Goal: Task Accomplishment & Management: Complete application form

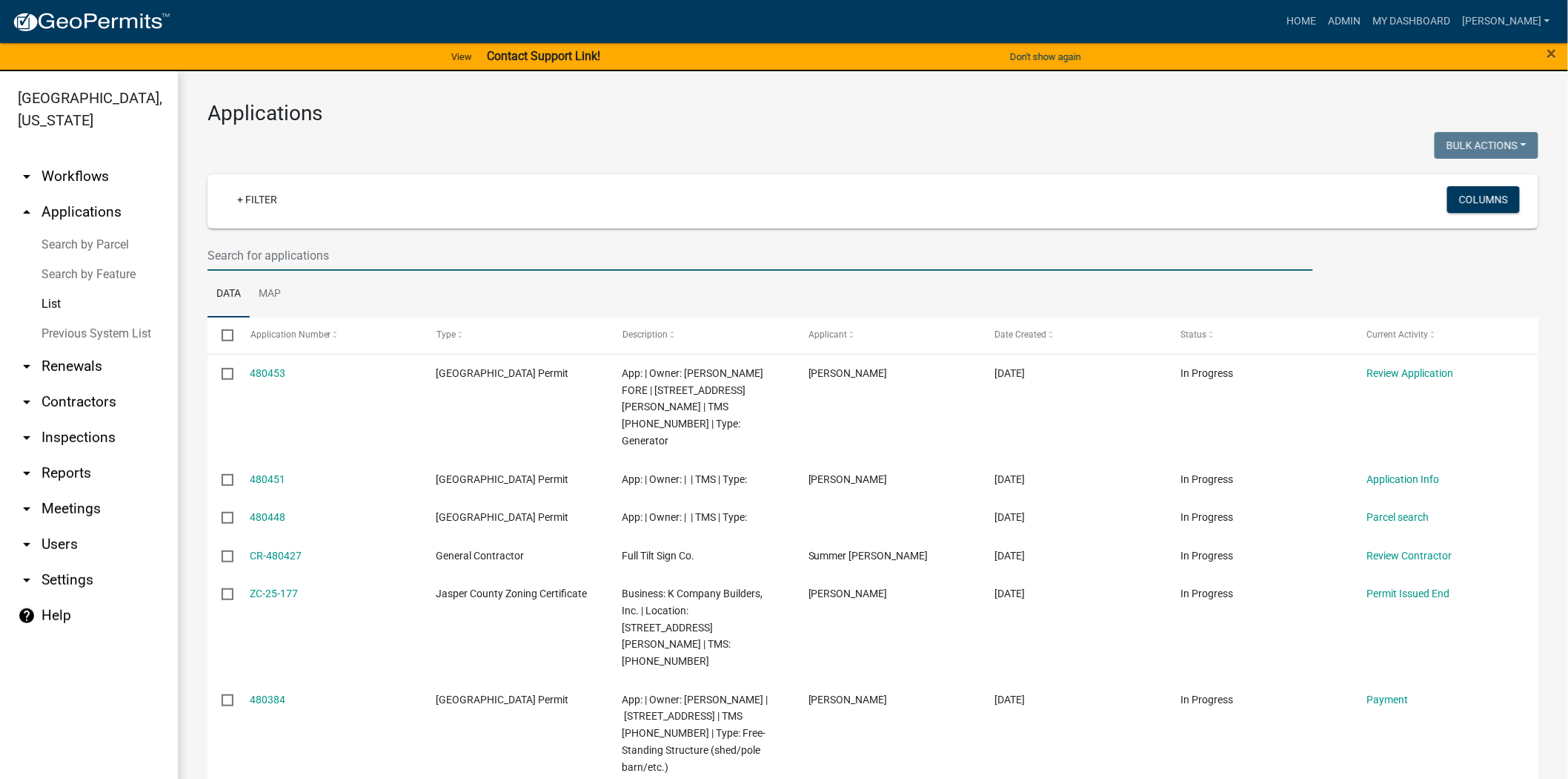
click at [721, 256] on input "text" at bounding box center [760, 255] width 1106 height 31
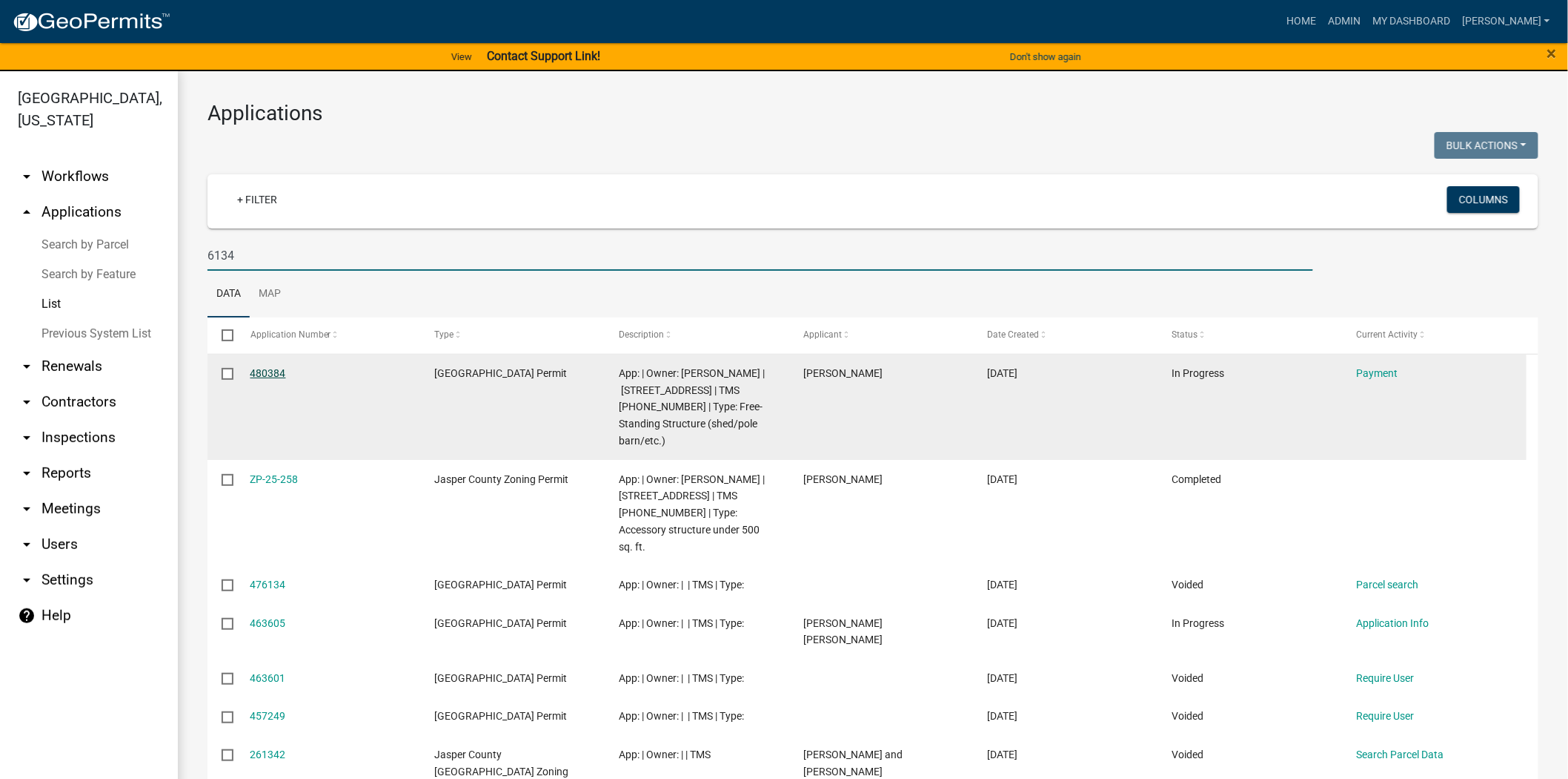
type input "6134"
click at [269, 370] on link "480384" at bounding box center [268, 373] width 35 height 12
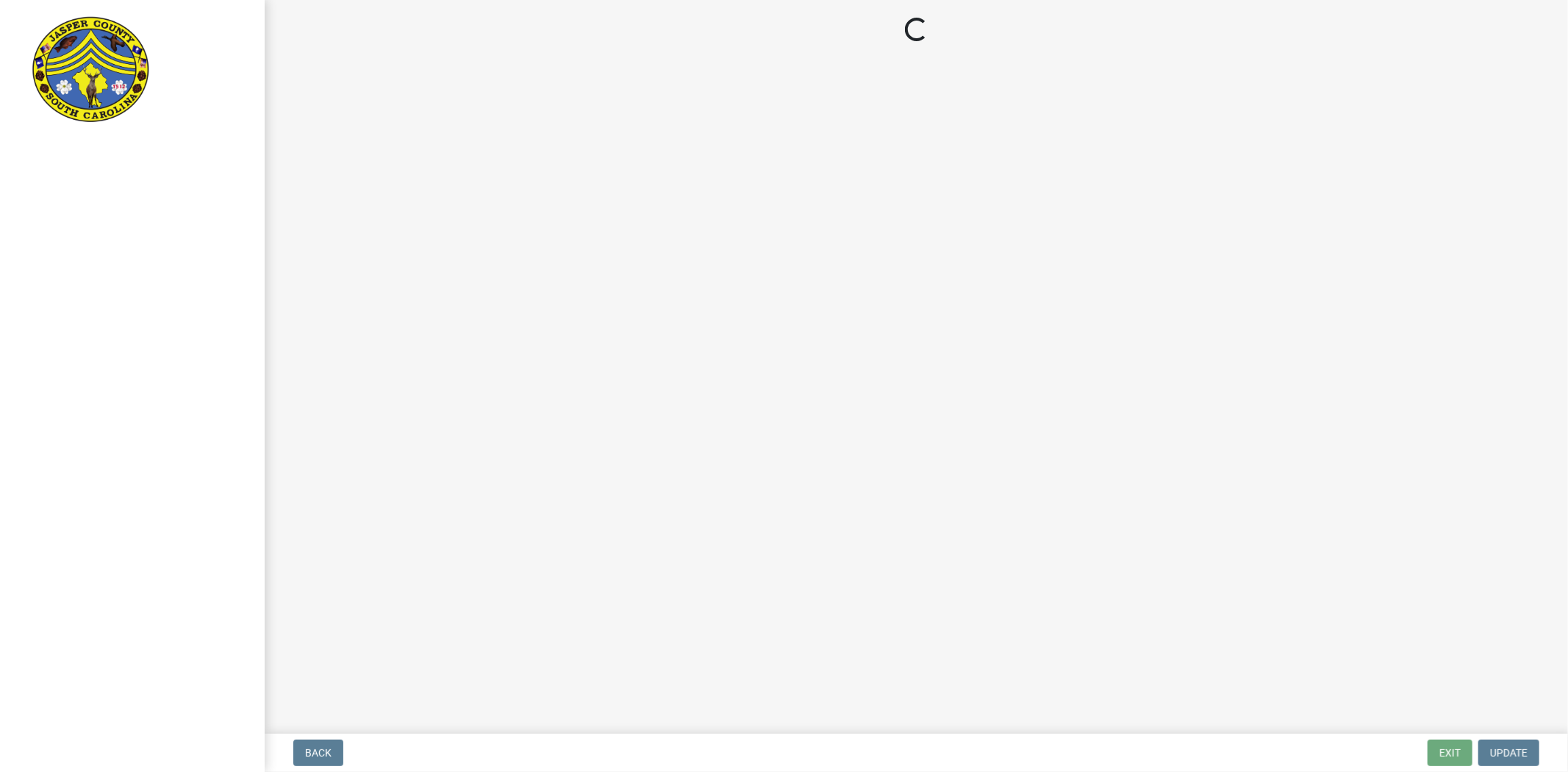
select select "3: 3"
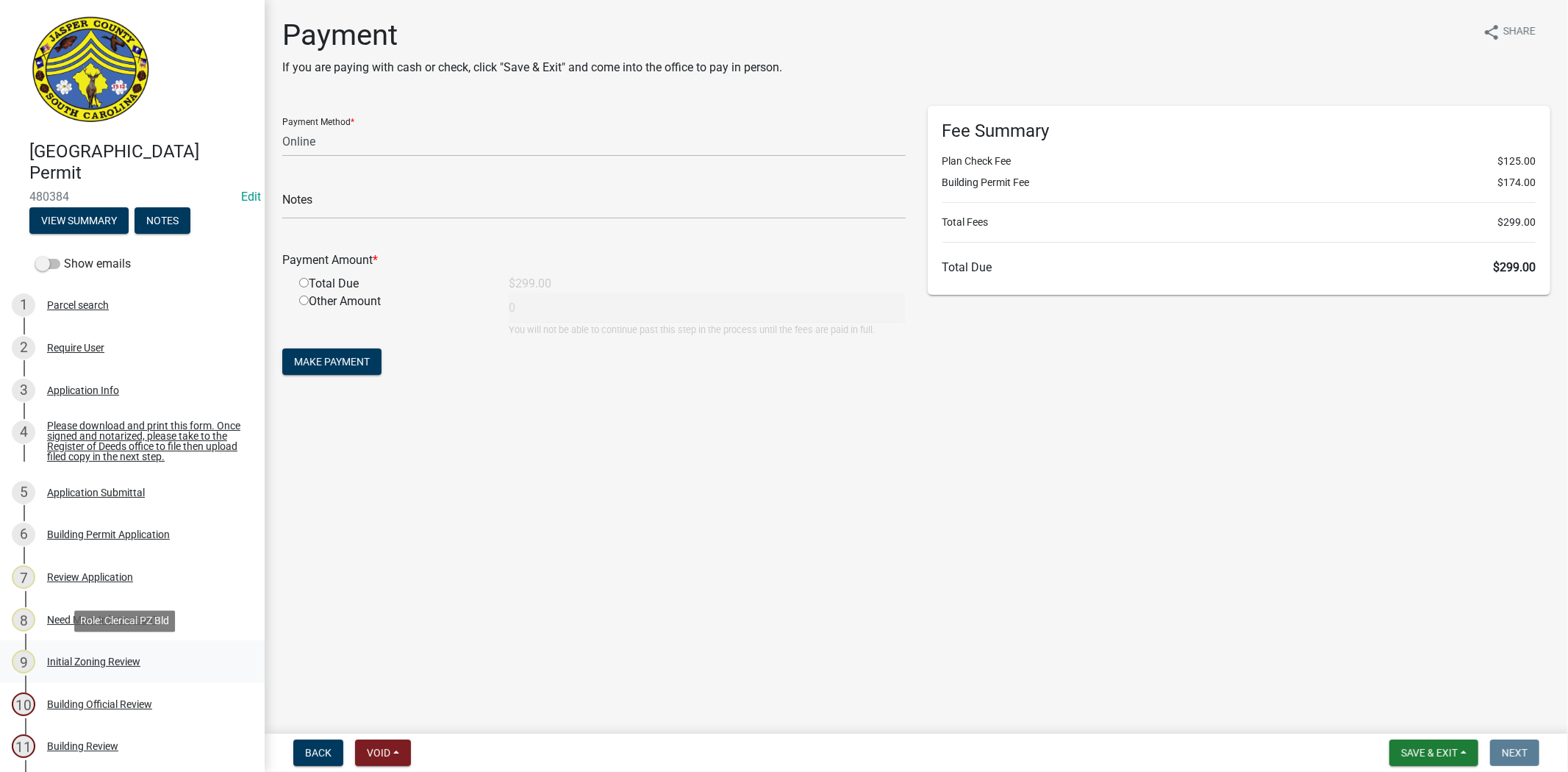
click at [113, 674] on link "9 Initial Zoning Review" at bounding box center [132, 661] width 265 height 43
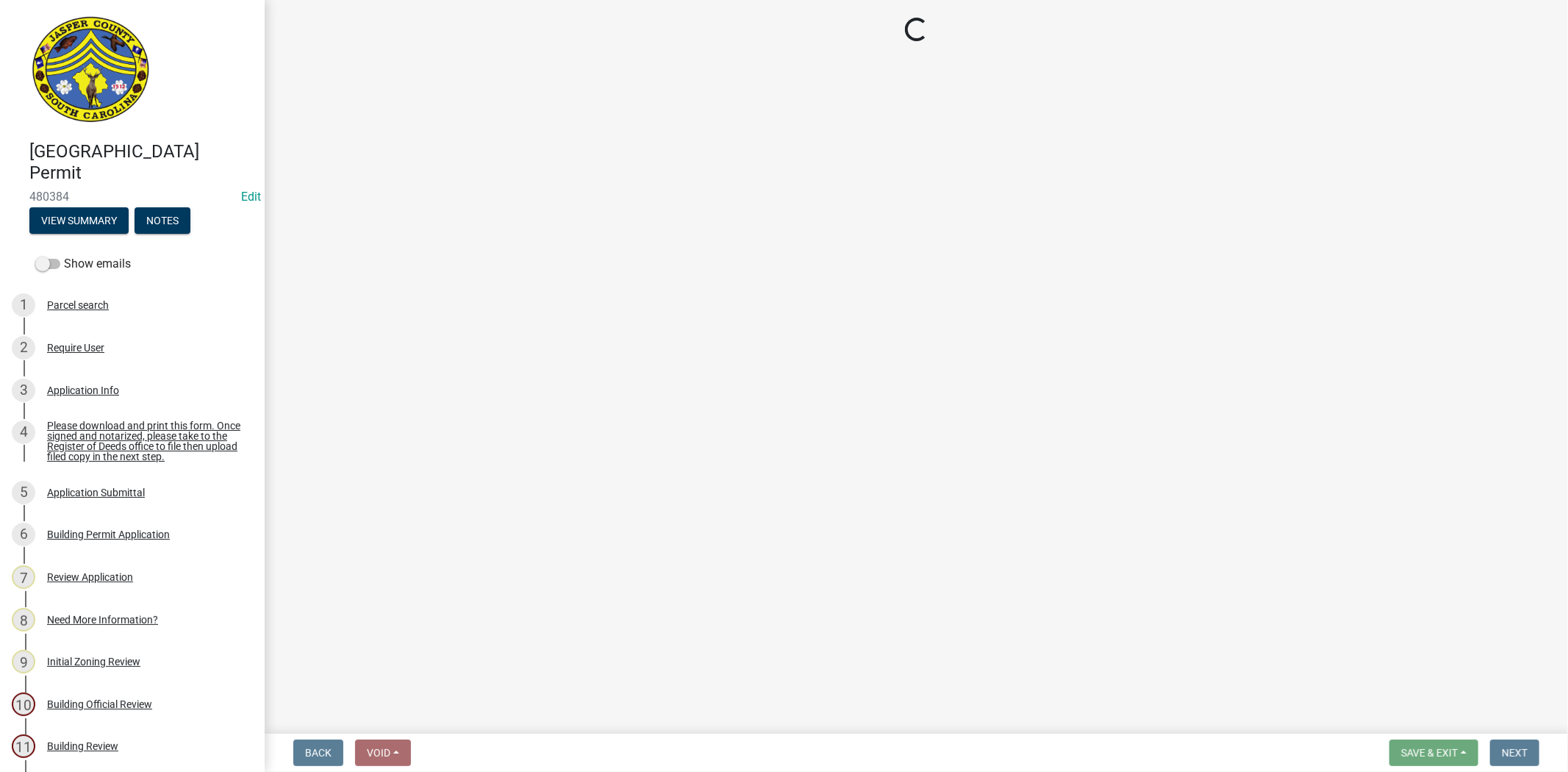
select select "28e8055b-422e-4c2e-9206-ce7b96ebb91b"
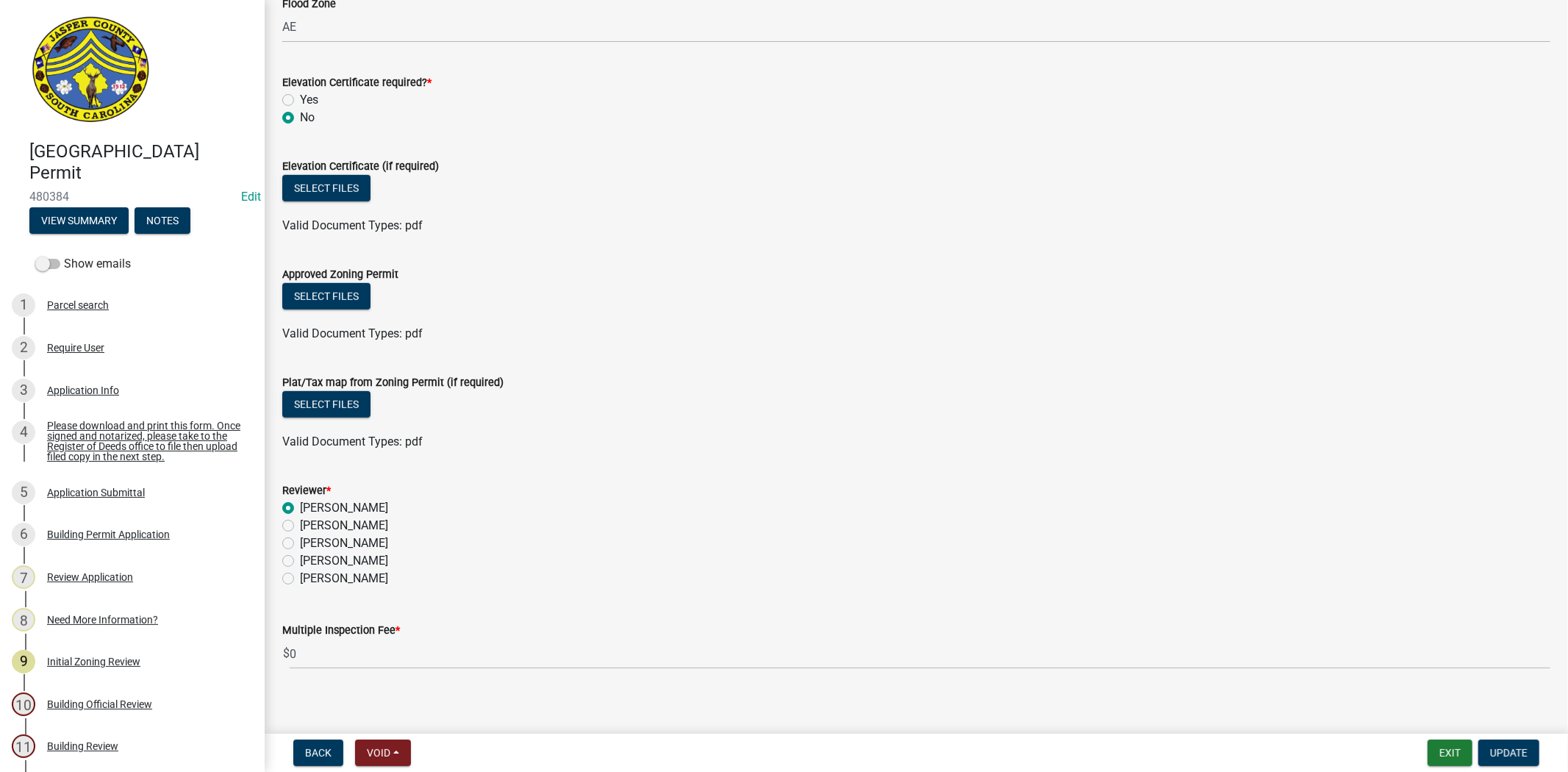
scroll to position [735, 0]
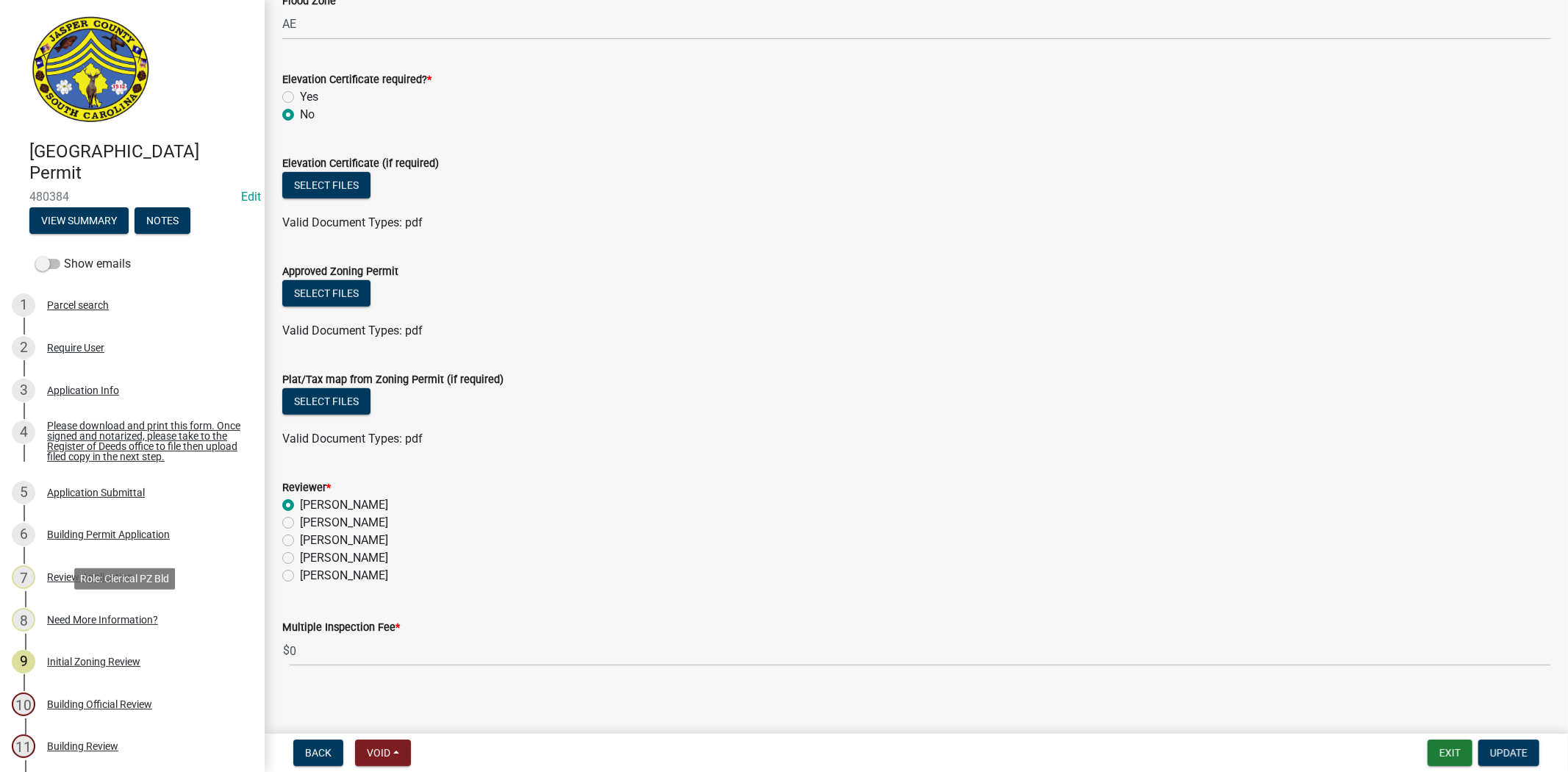
click at [104, 622] on div "Need More Information?" at bounding box center [102, 619] width 111 height 10
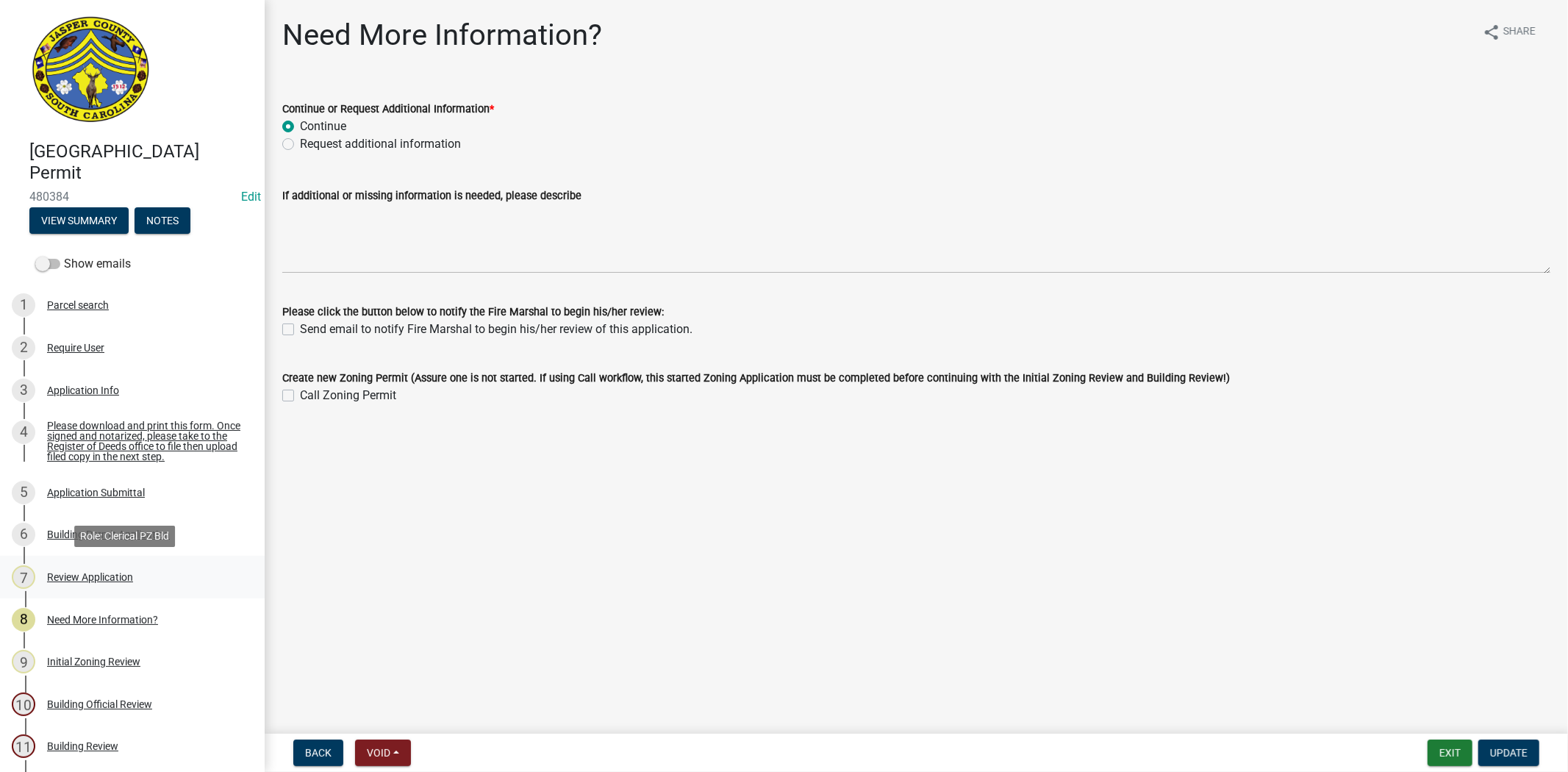
click at [103, 580] on div "Review Application" at bounding box center [90, 576] width 86 height 10
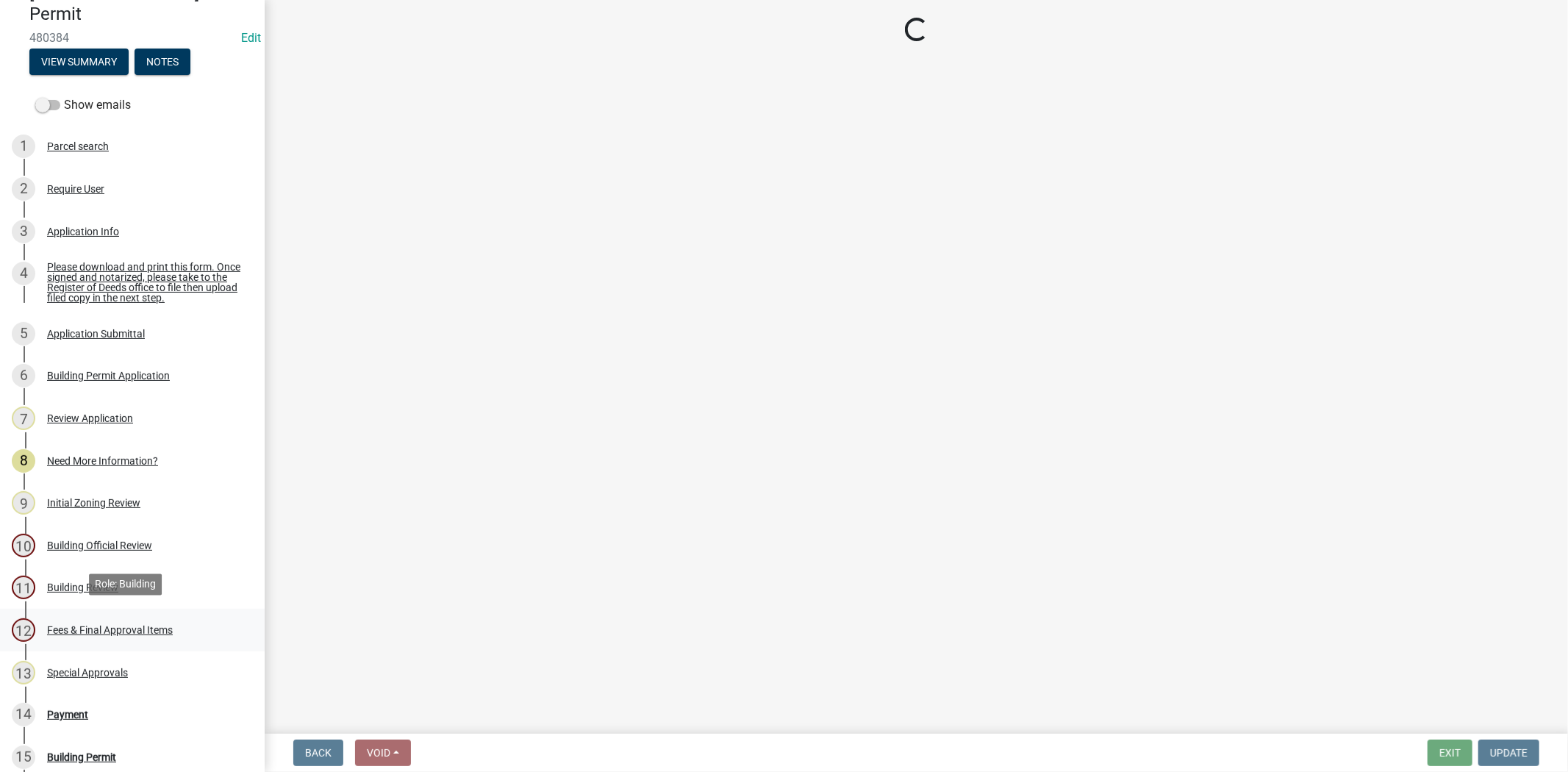
scroll to position [163, 0]
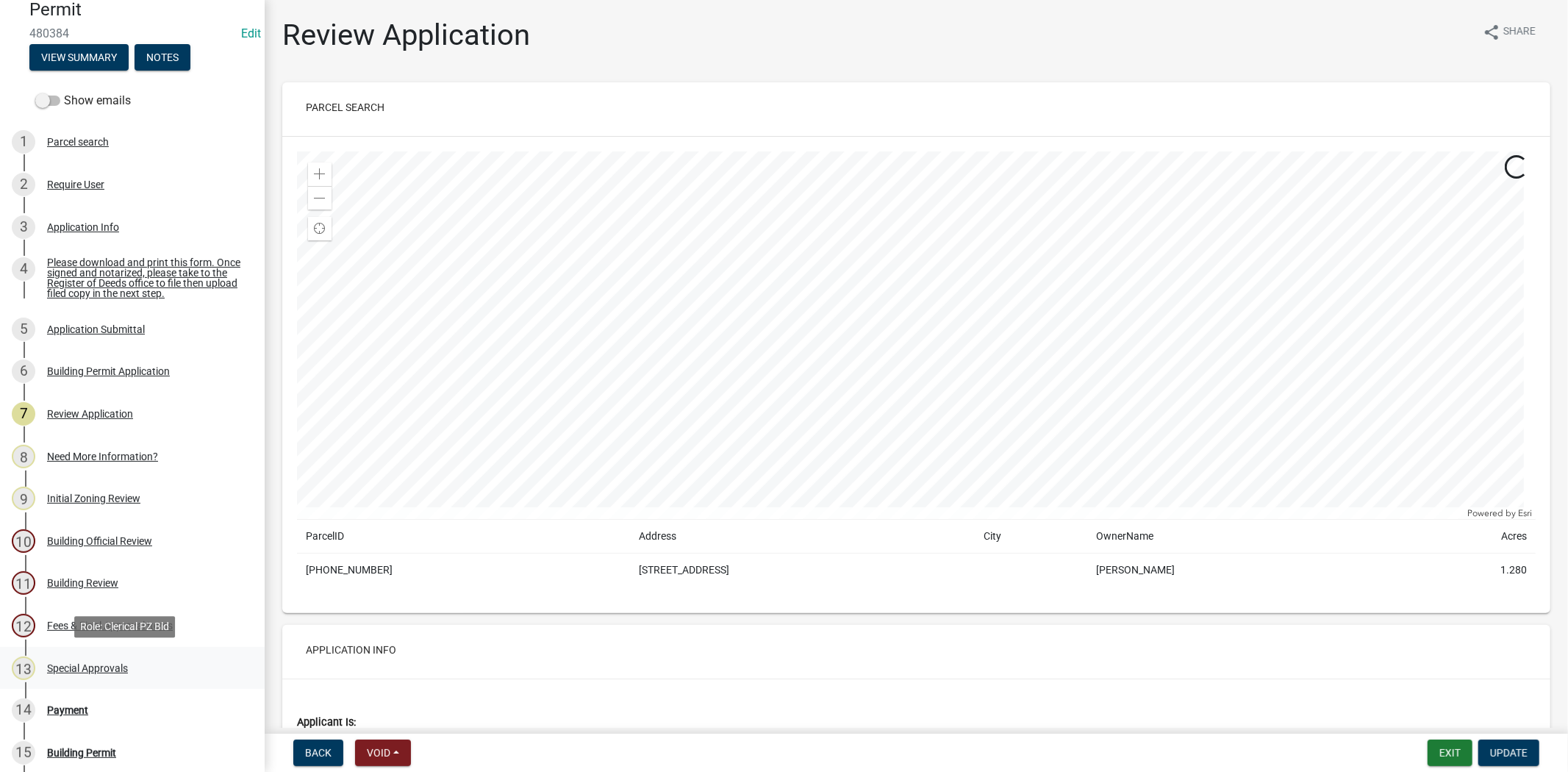
click at [132, 673] on div "13 Special Approvals" at bounding box center [127, 668] width 230 height 23
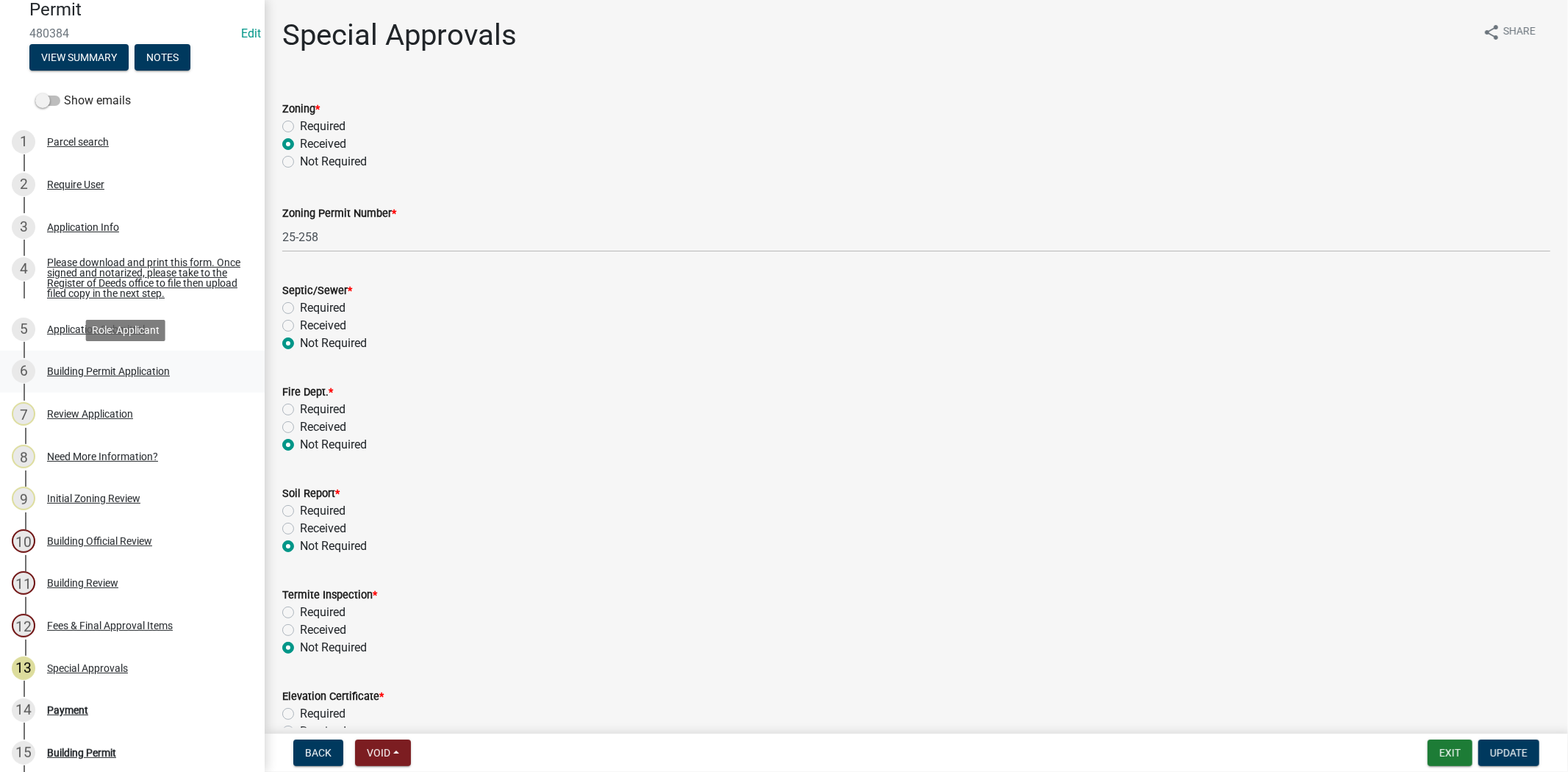
click at [100, 373] on div "Building Permit Application" at bounding box center [109, 371] width 123 height 10
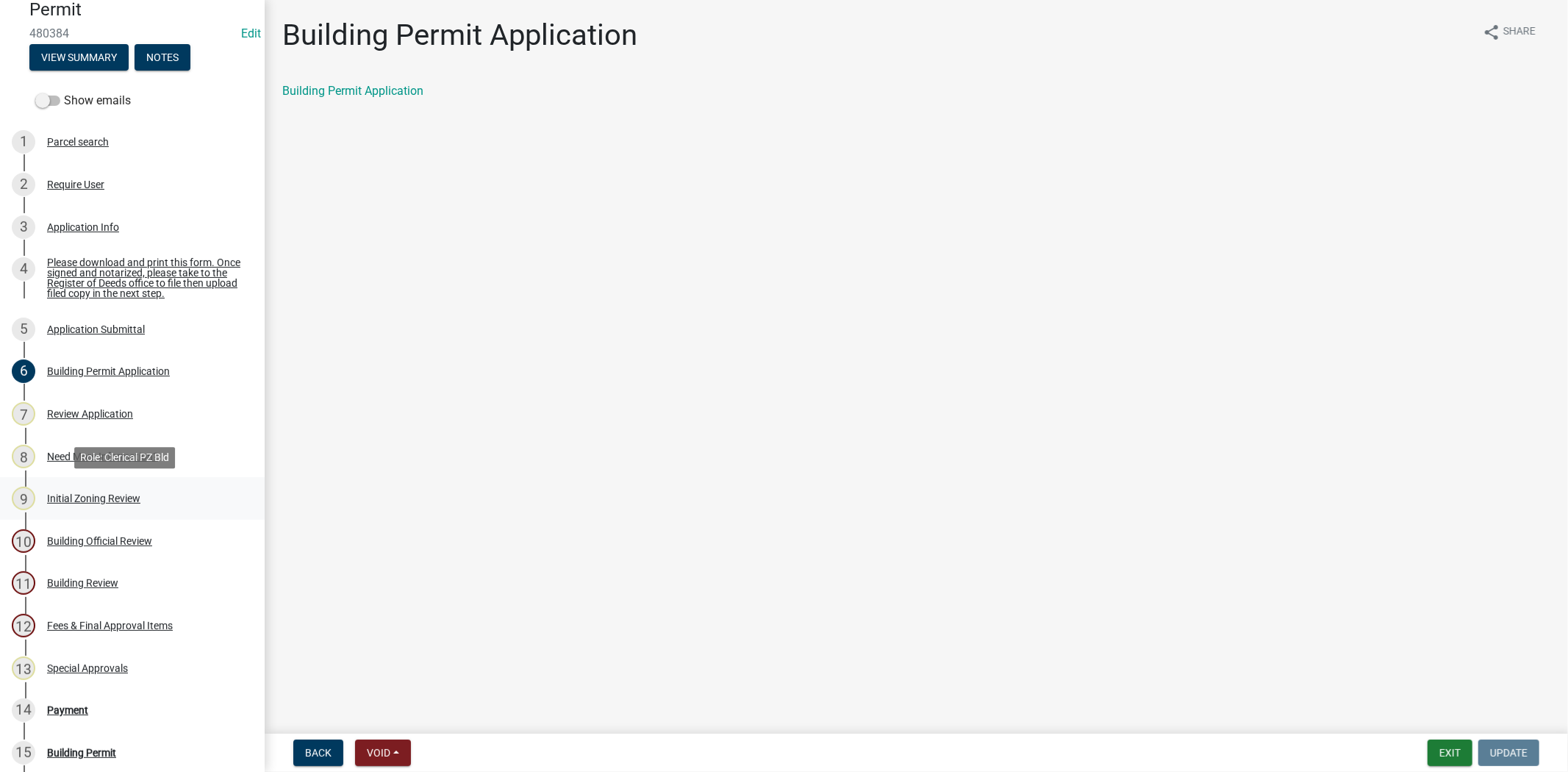
click at [189, 485] on link "9 Initial Zoning Review" at bounding box center [132, 498] width 265 height 43
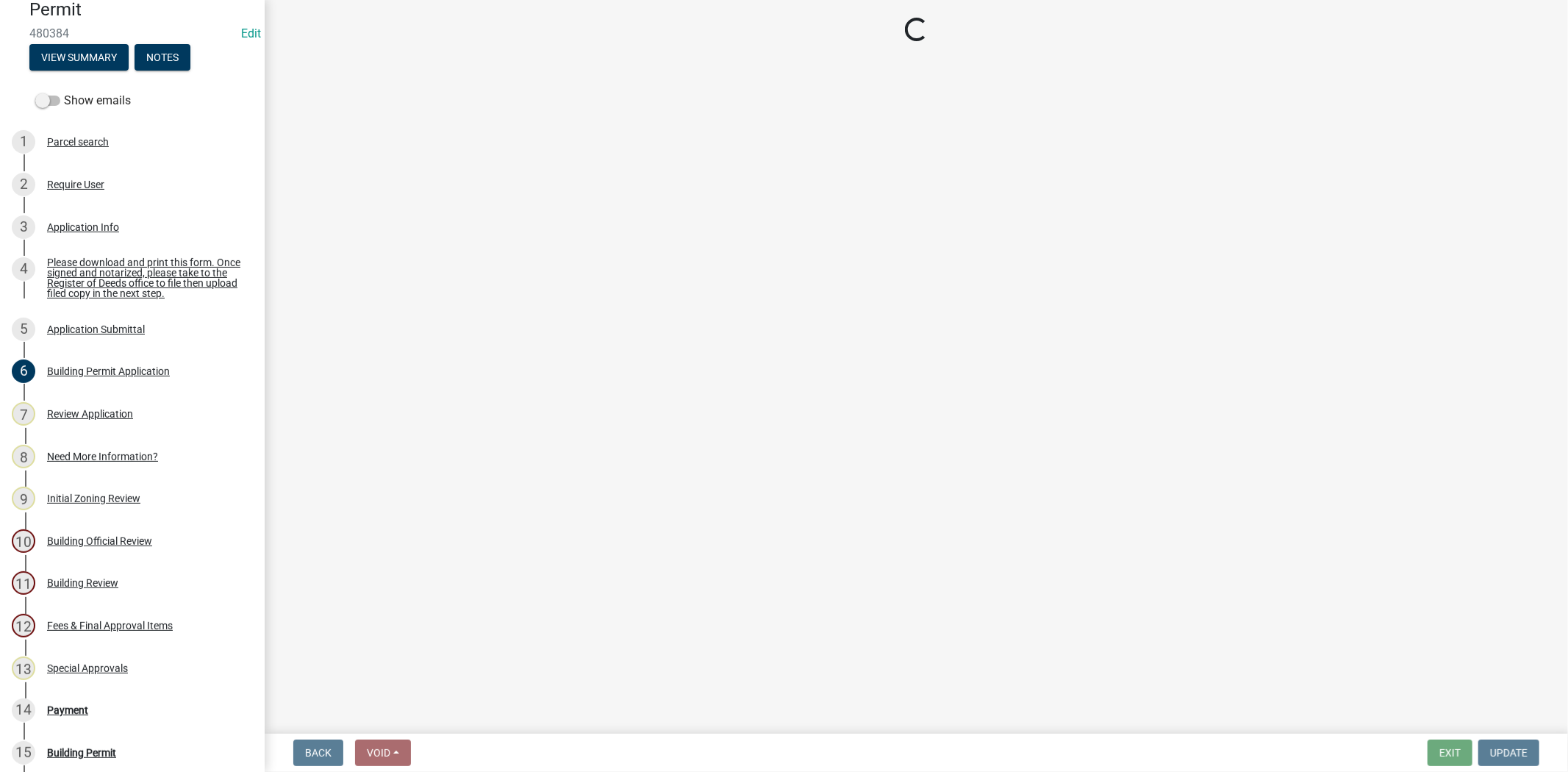
select select "28e8055b-422e-4c2e-9206-ce7b96ebb91b"
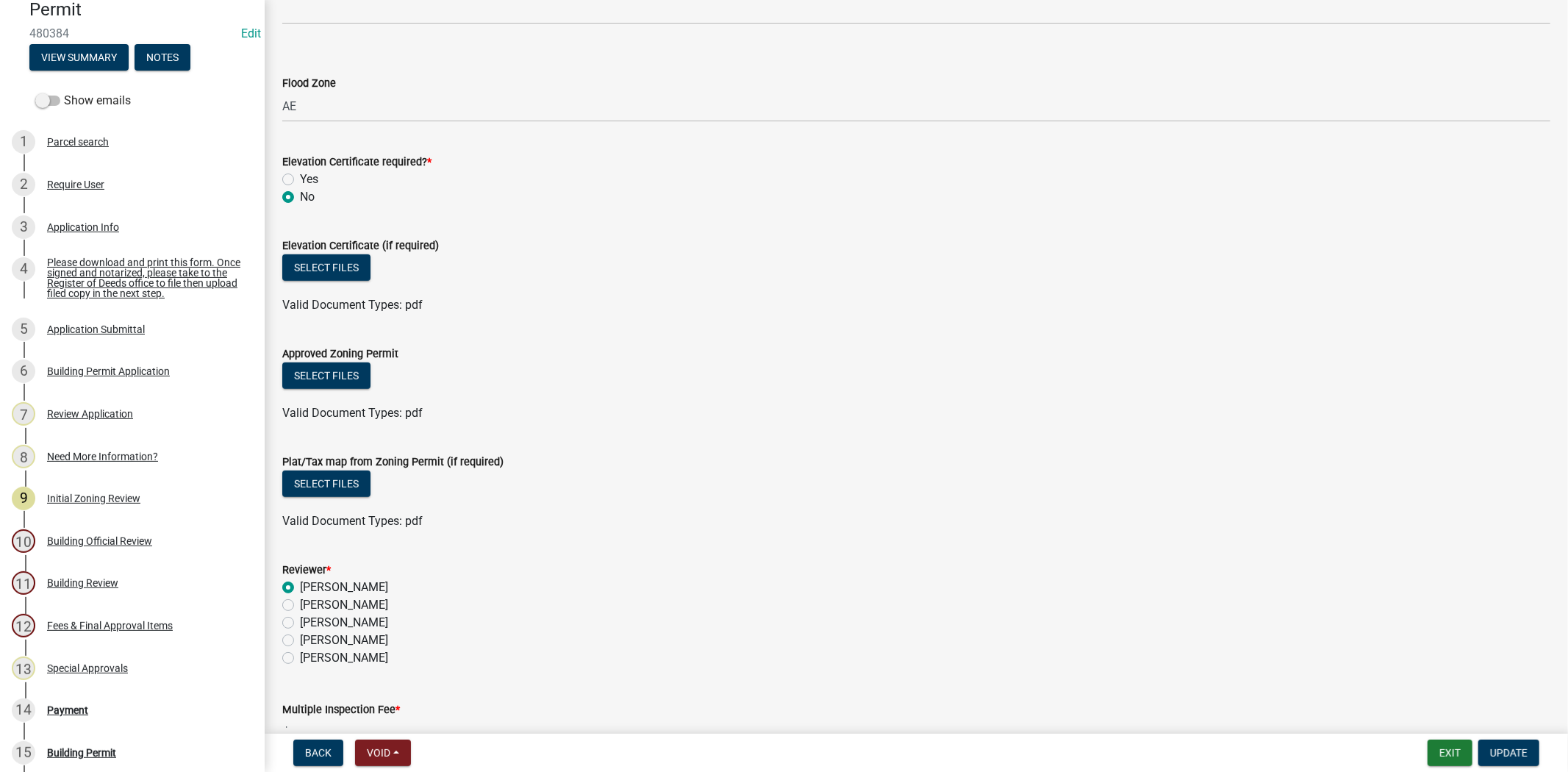
scroll to position [743, 0]
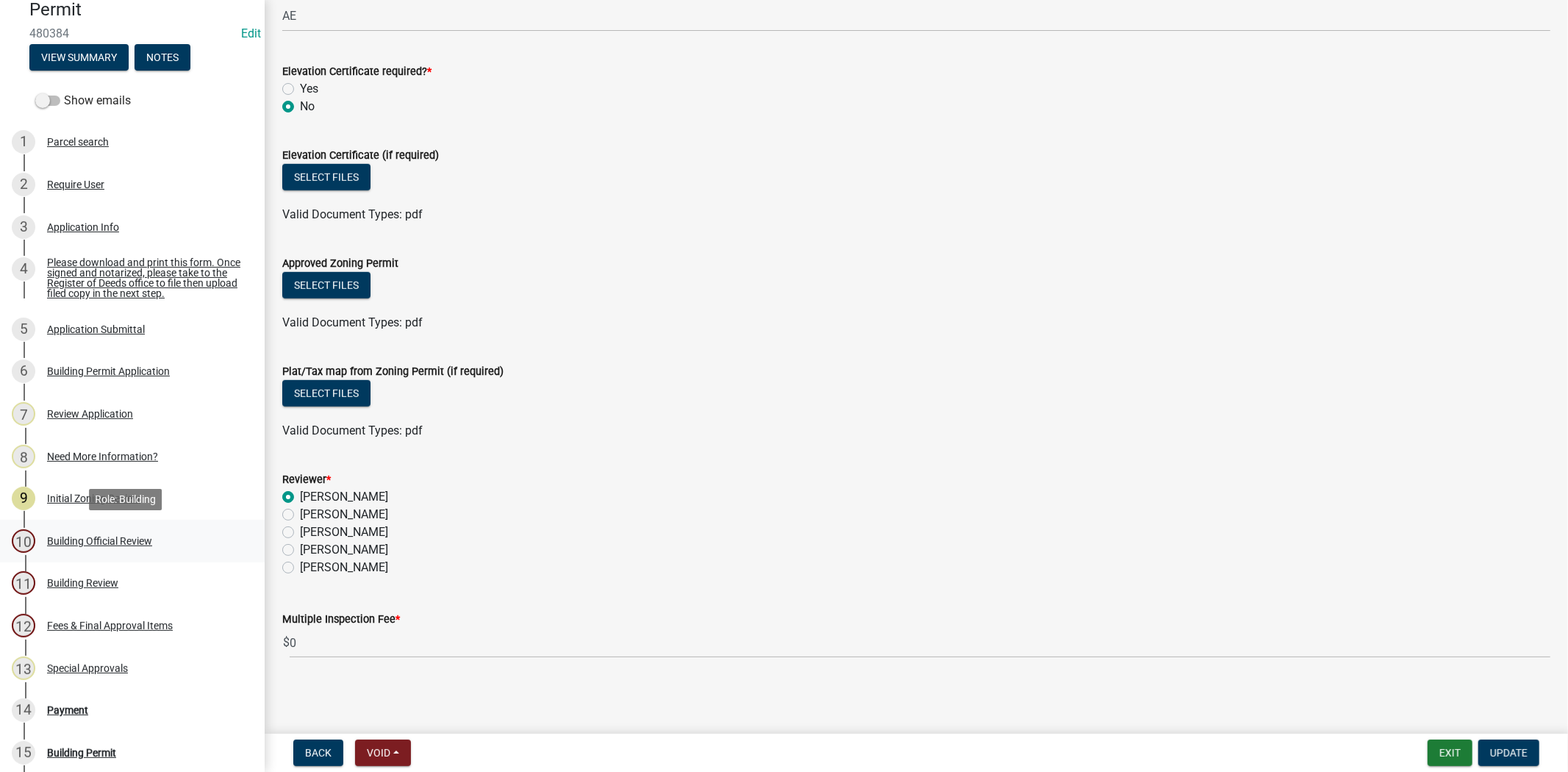
click at [118, 539] on div "Building Official Review" at bounding box center [99, 541] width 105 height 10
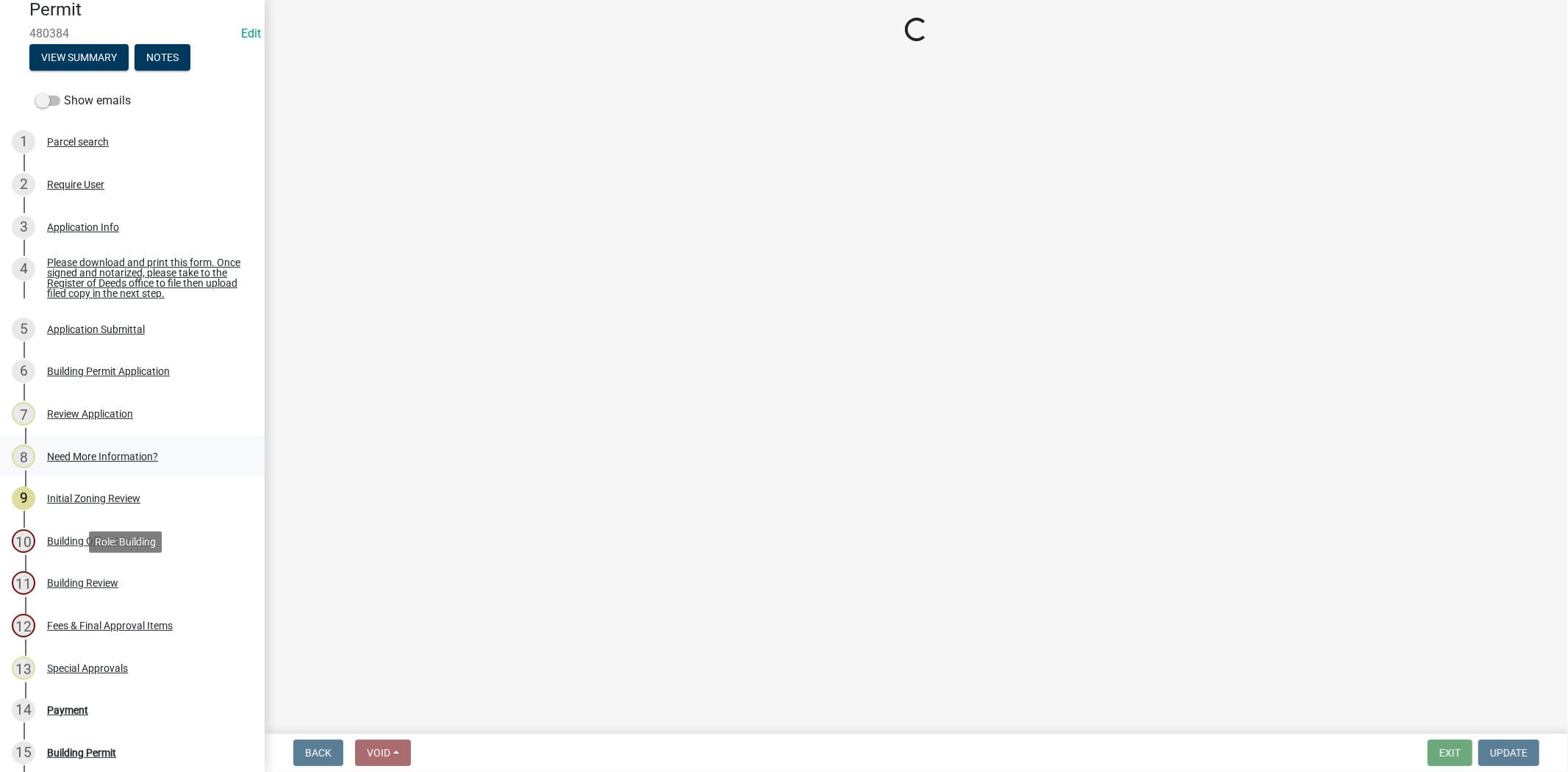
select select "5377c7cd-ae48-4ed2-bc38-366ad0c69dab"
select select "a775bd88-bb11-4979-9dc9-57cd65166191"
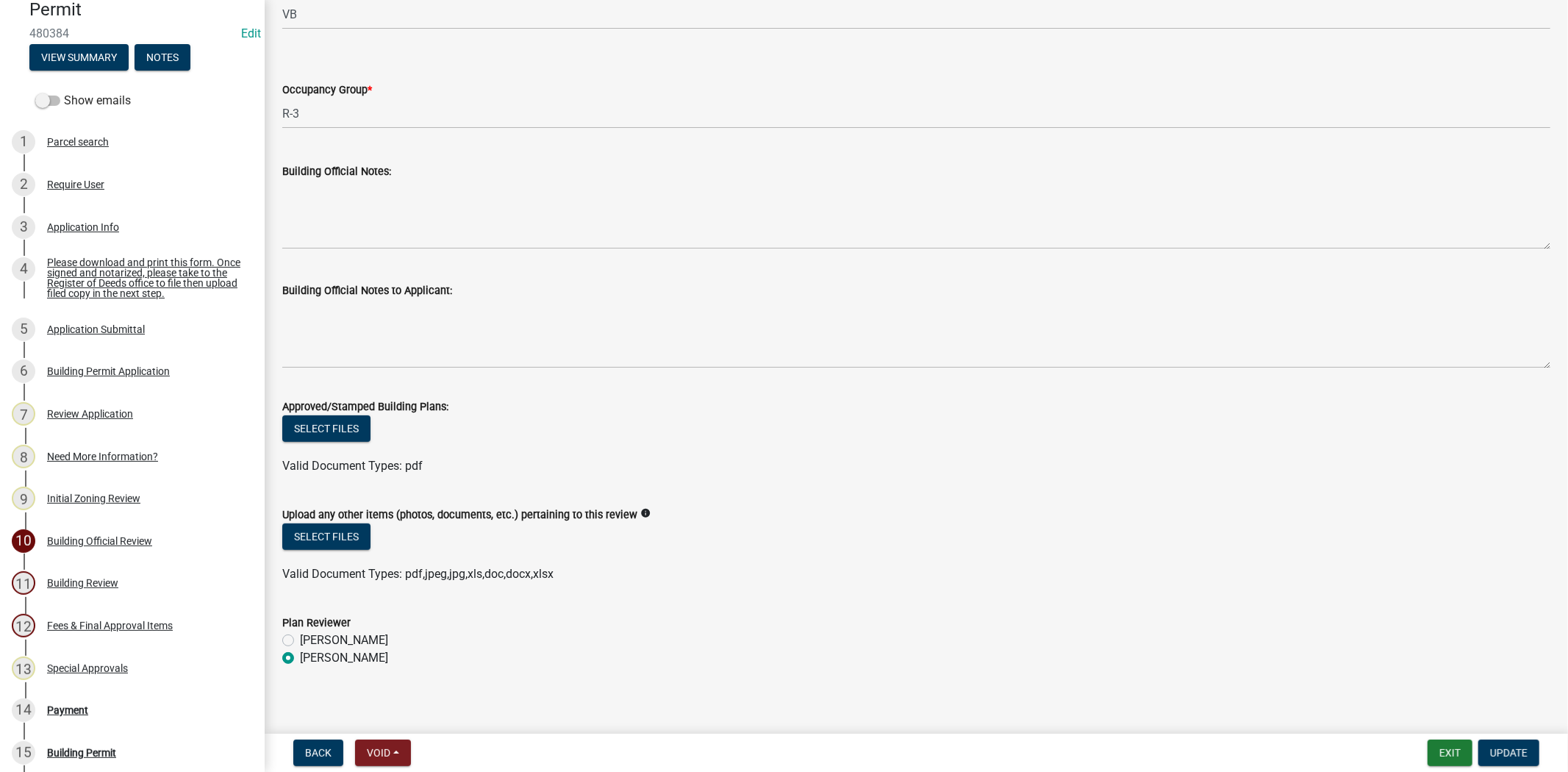
scroll to position [379, 0]
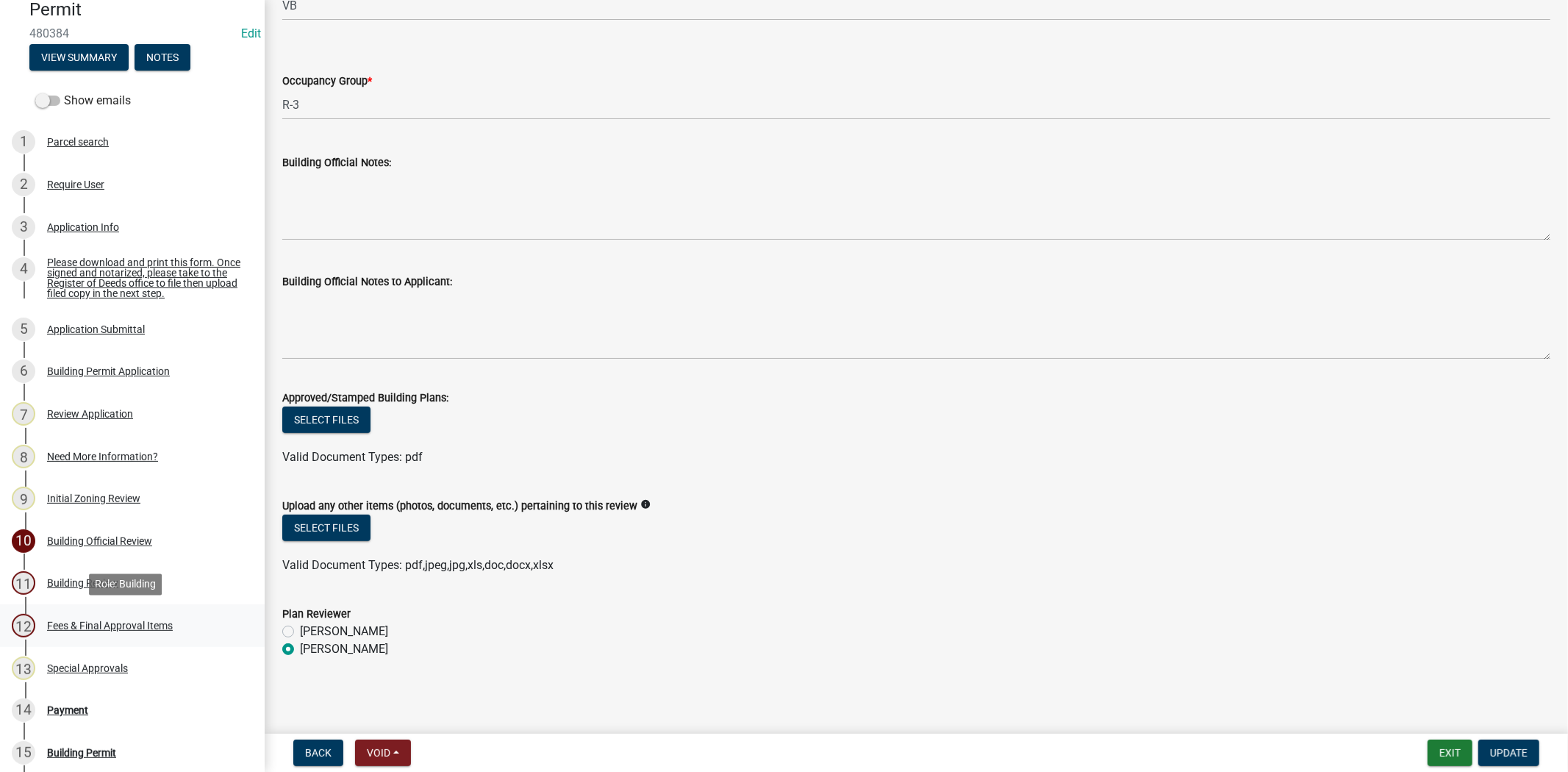
click at [158, 641] on link "12 Fees & Final Approval Items" at bounding box center [132, 625] width 265 height 43
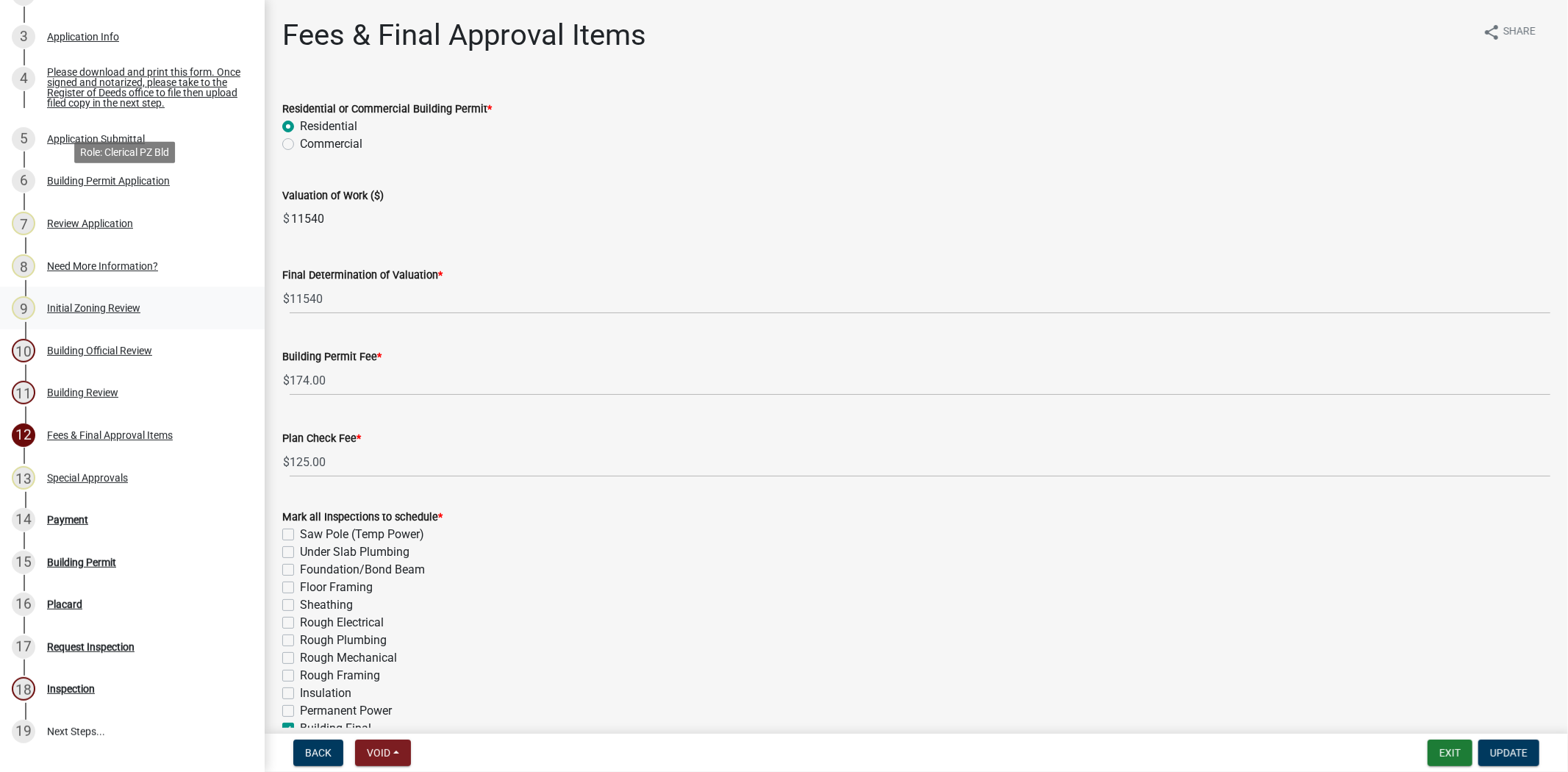
scroll to position [504, 0]
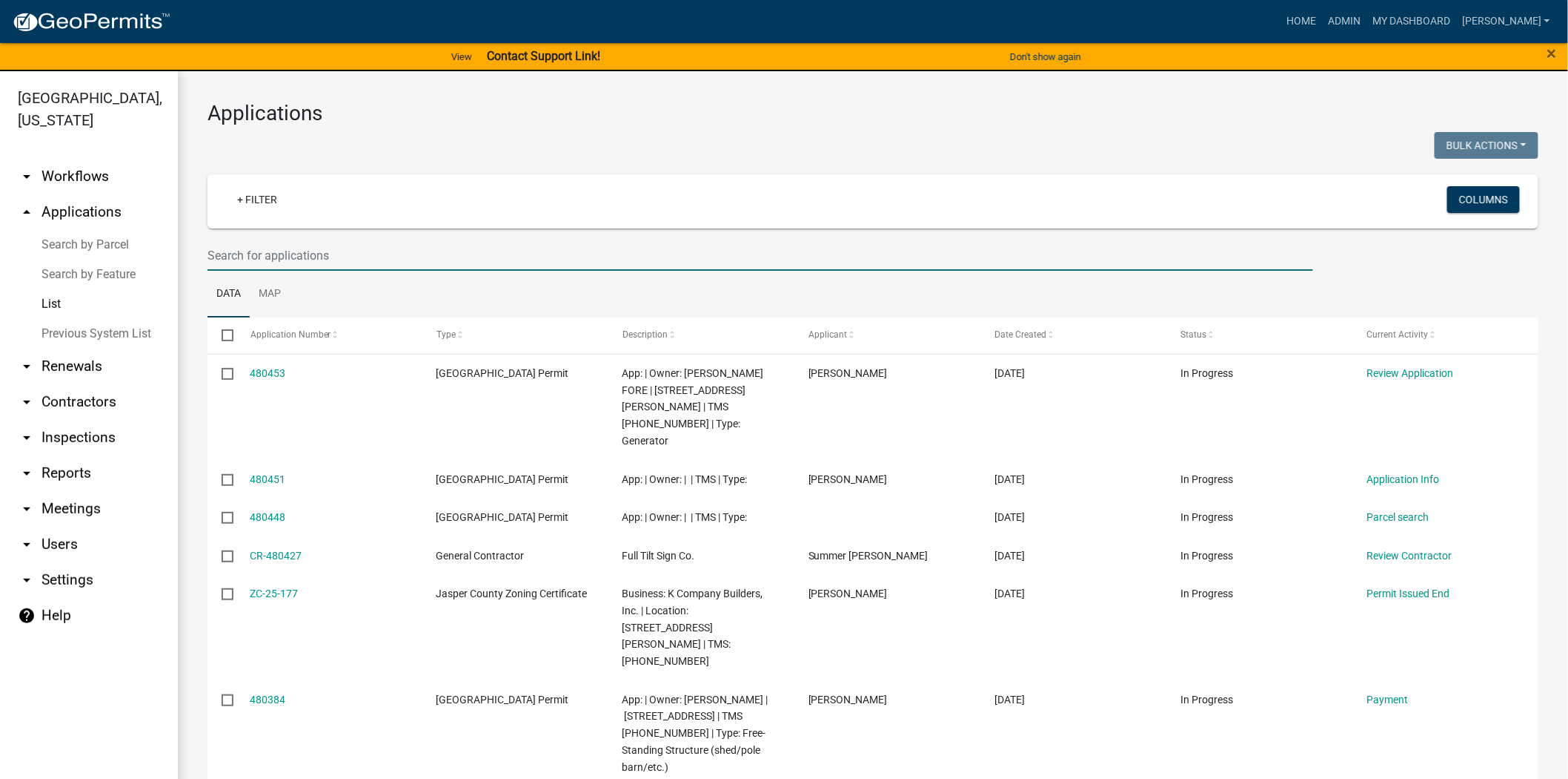
click at [257, 247] on input "text" at bounding box center [760, 255] width 1106 height 31
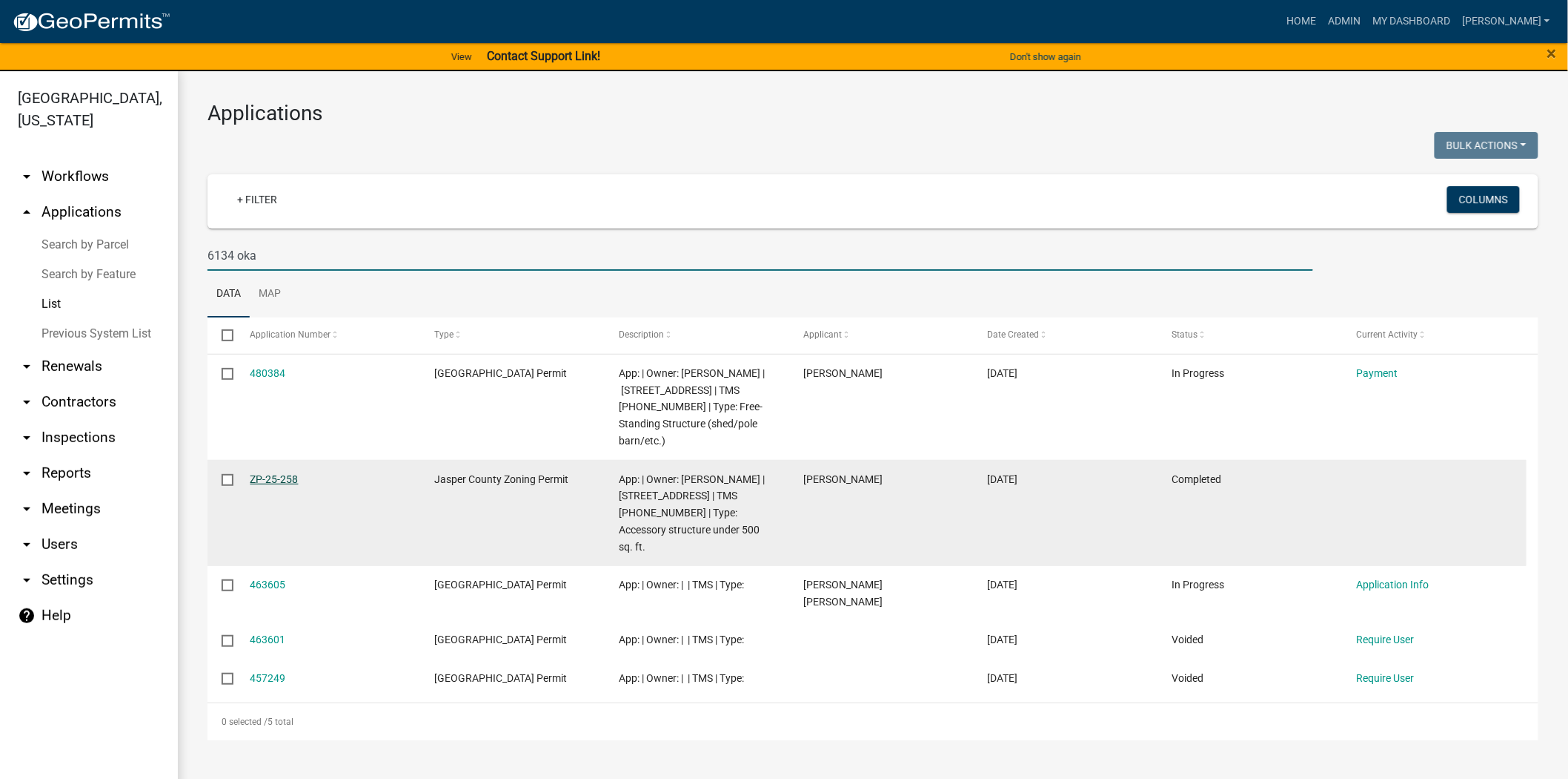
type input "6134 oka"
click at [265, 473] on link "ZP-25-258" at bounding box center [275, 478] width 49 height 12
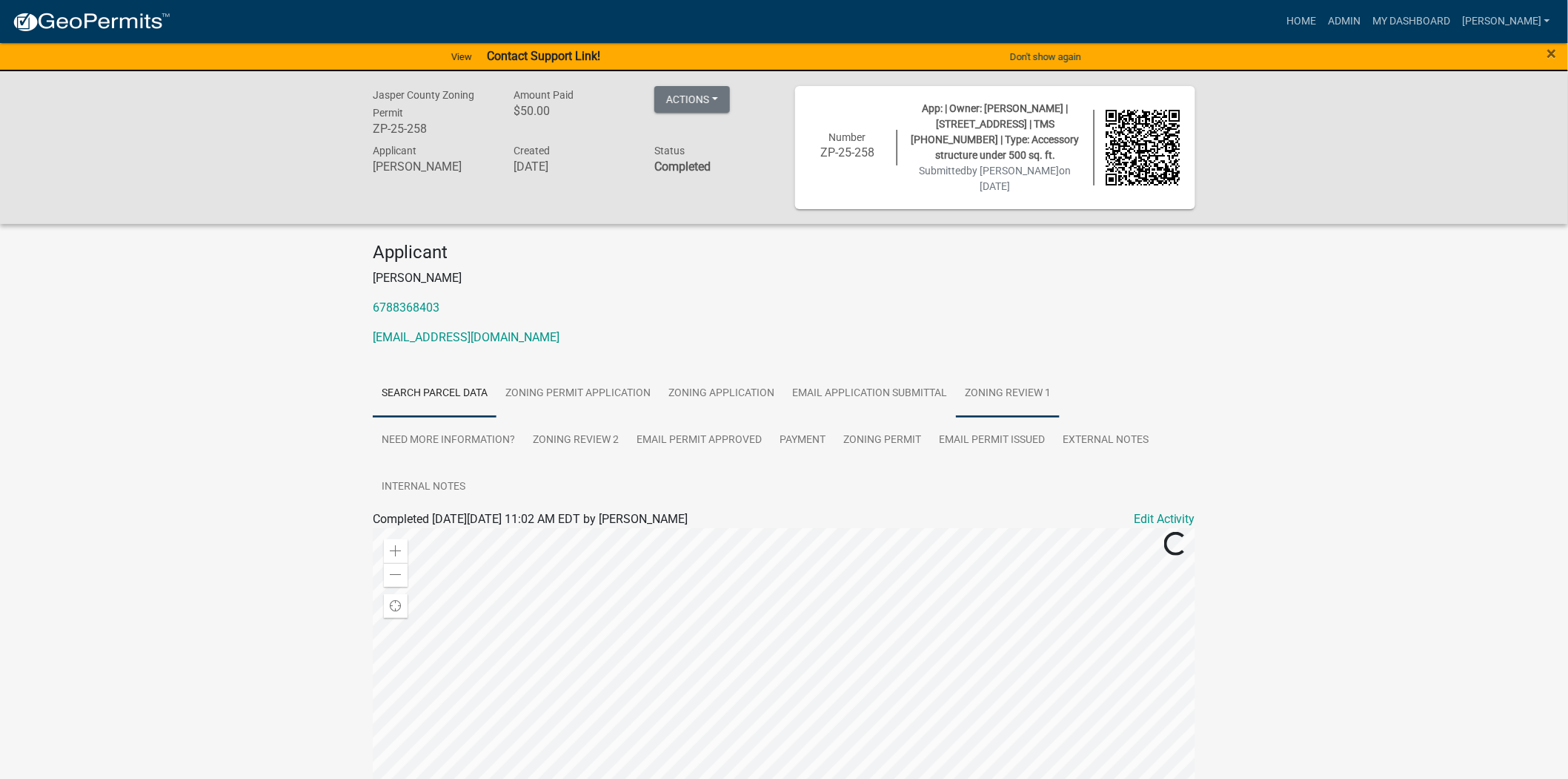
click at [1027, 402] on link "Zoning Review 1" at bounding box center [1008, 394] width 104 height 48
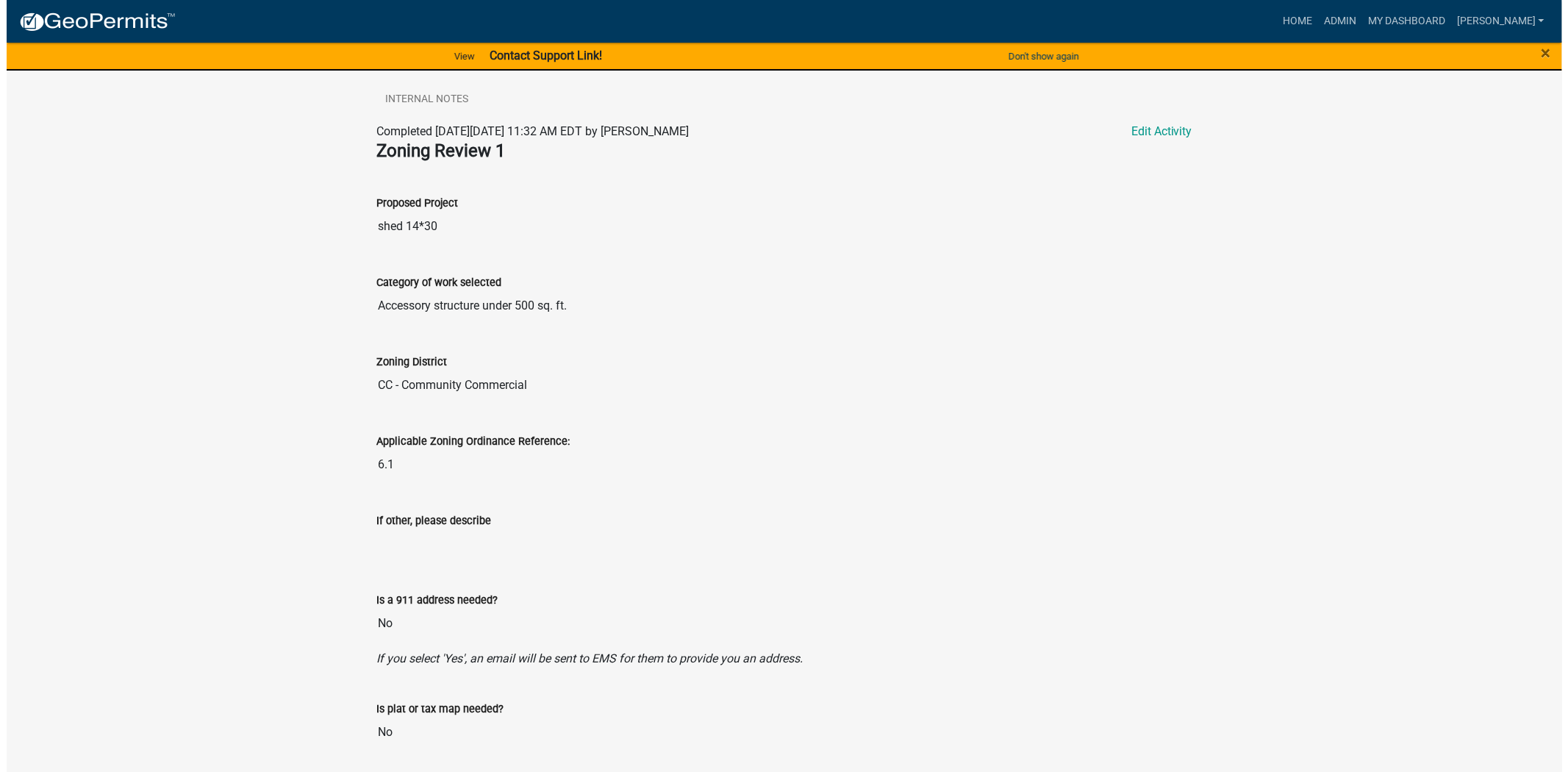
scroll to position [244, 0]
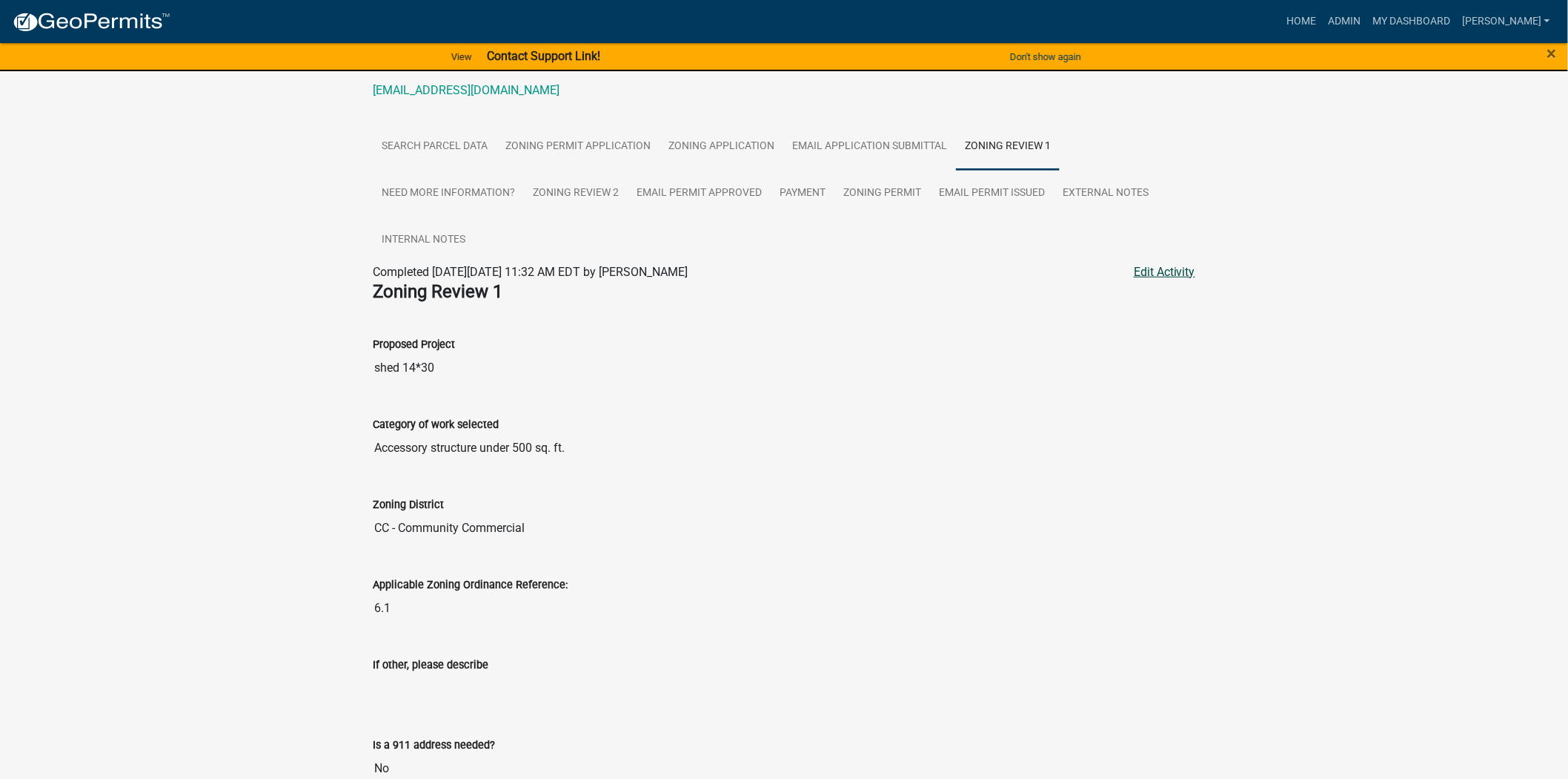
click at [1153, 265] on link "Edit Activity" at bounding box center [1164, 272] width 62 height 18
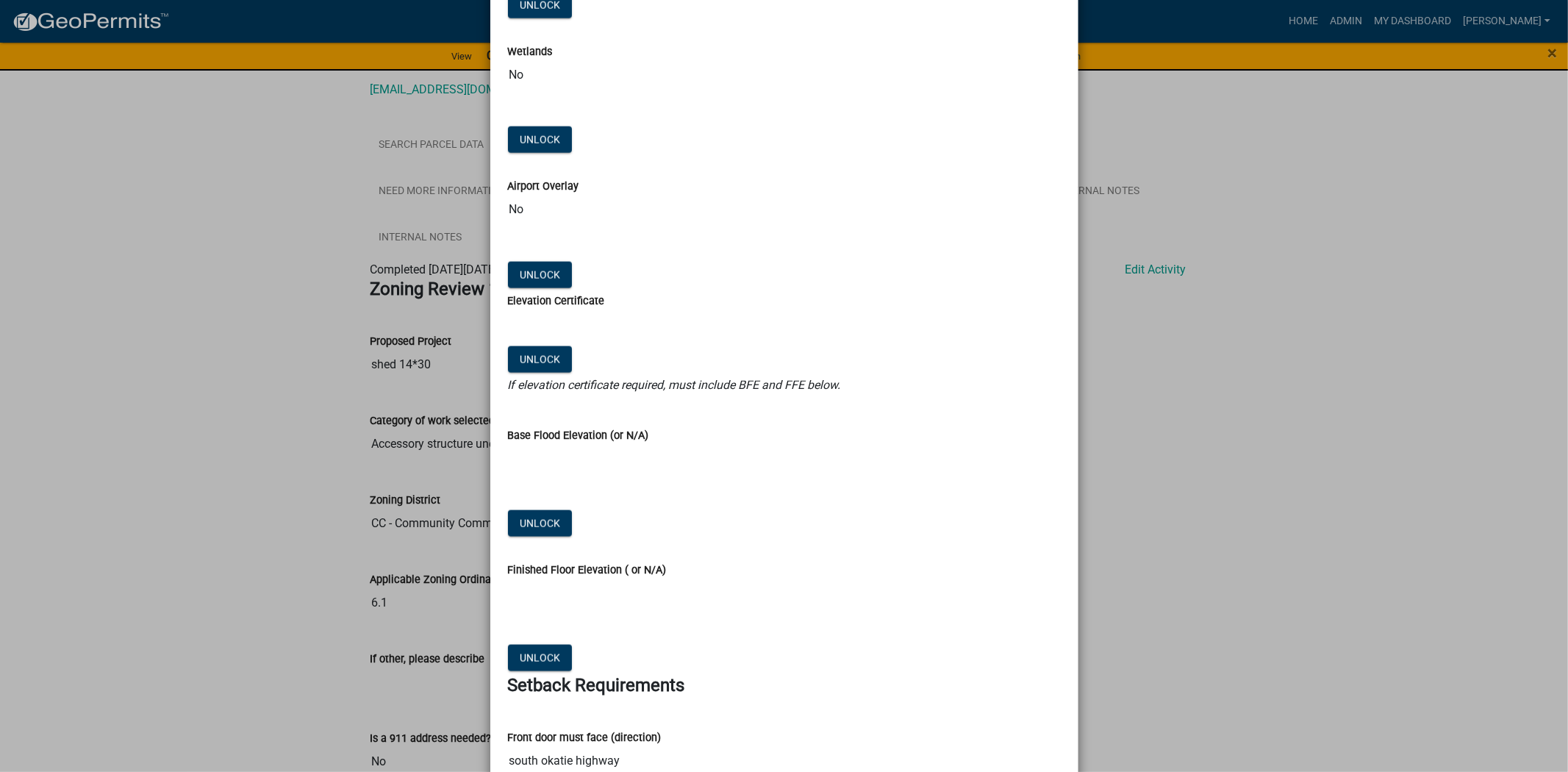
scroll to position [1552, 0]
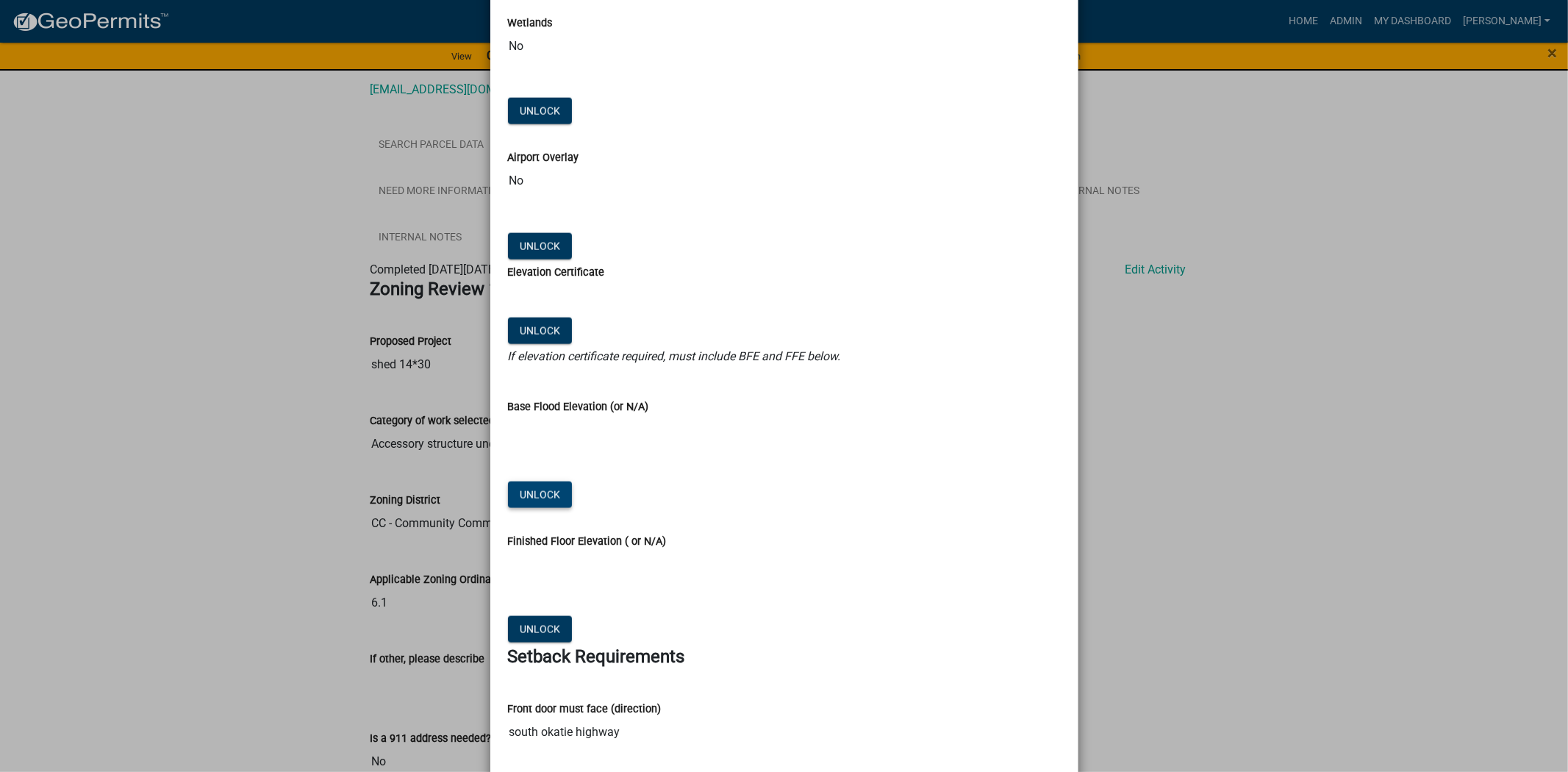
click at [538, 497] on button "Unlock" at bounding box center [540, 494] width 64 height 26
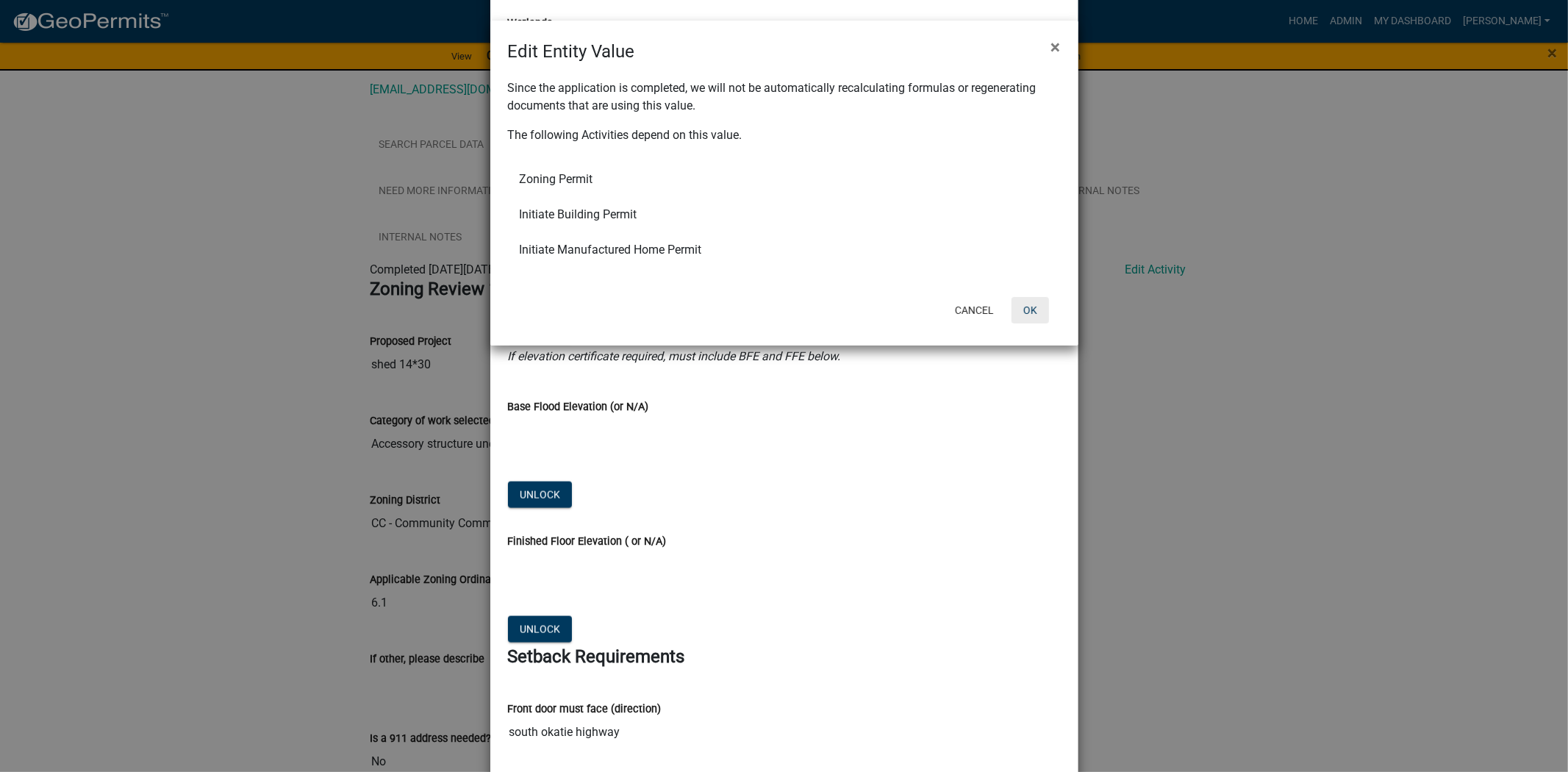
click at [1042, 310] on button "OK" at bounding box center [1030, 310] width 37 height 26
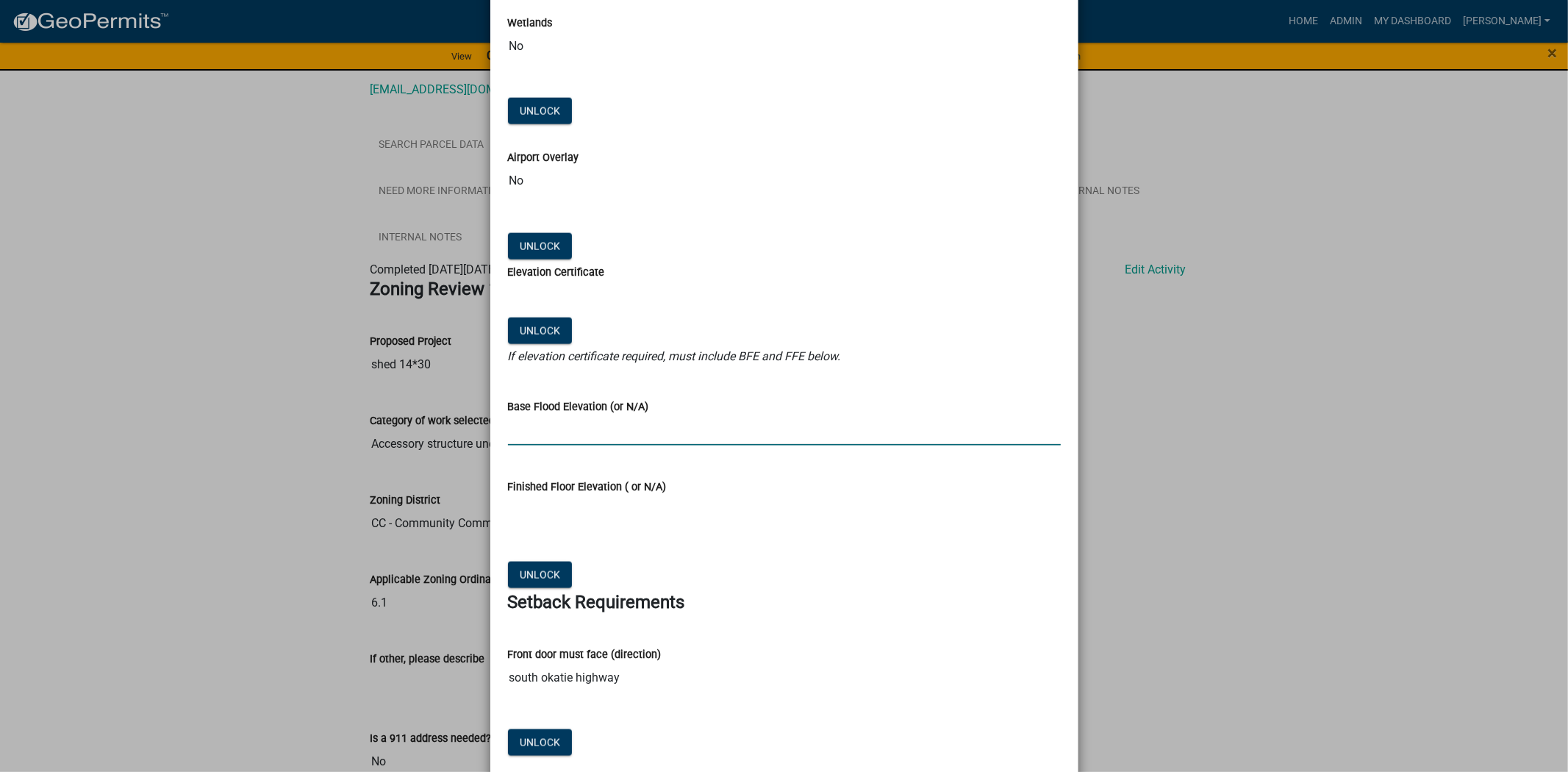
click at [578, 438] on input "Base Flood Elevation (or N/A)" at bounding box center [785, 430] width 553 height 30
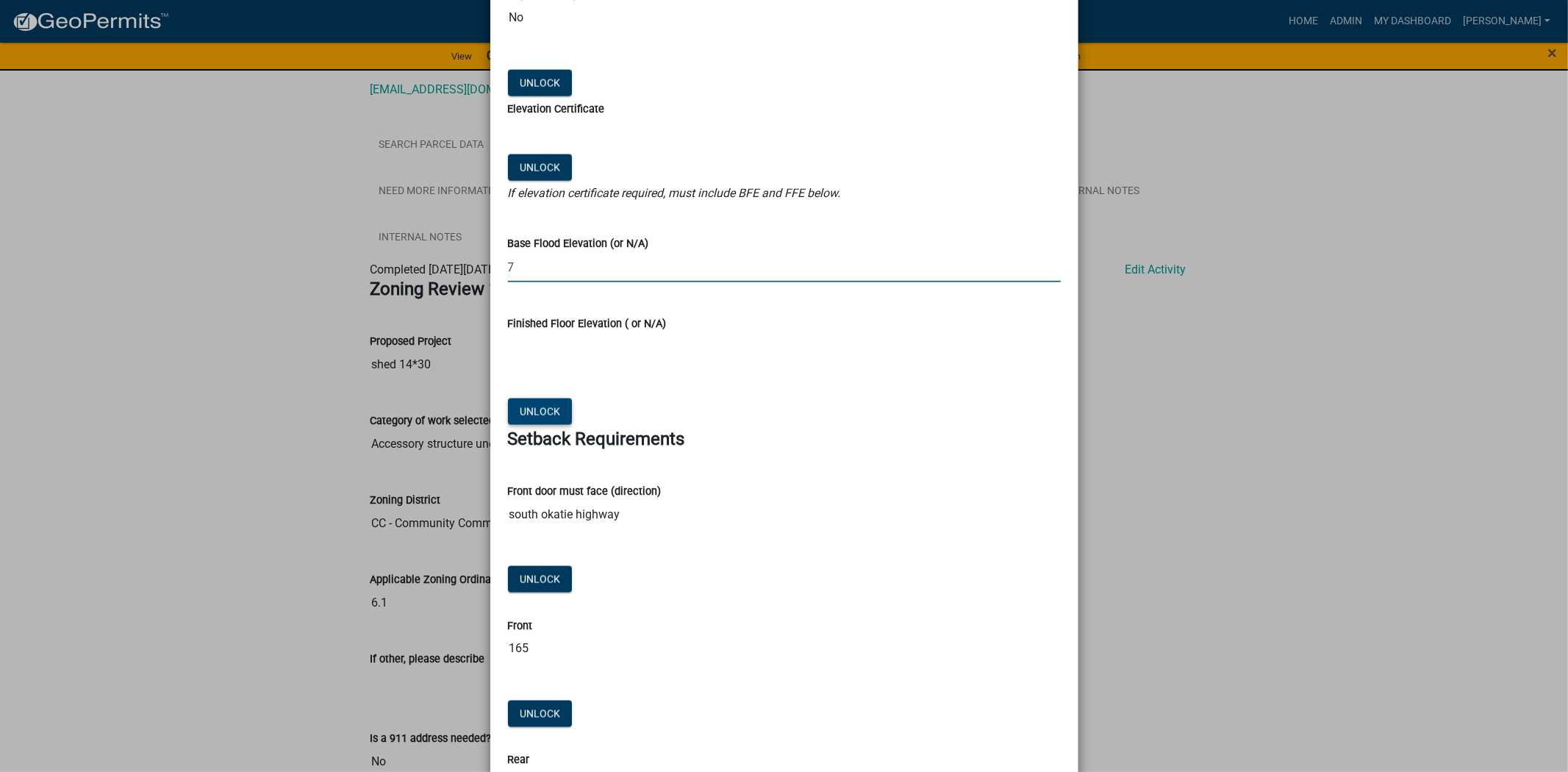
type input "7"
click at [541, 407] on button "Unlock" at bounding box center [540, 411] width 64 height 26
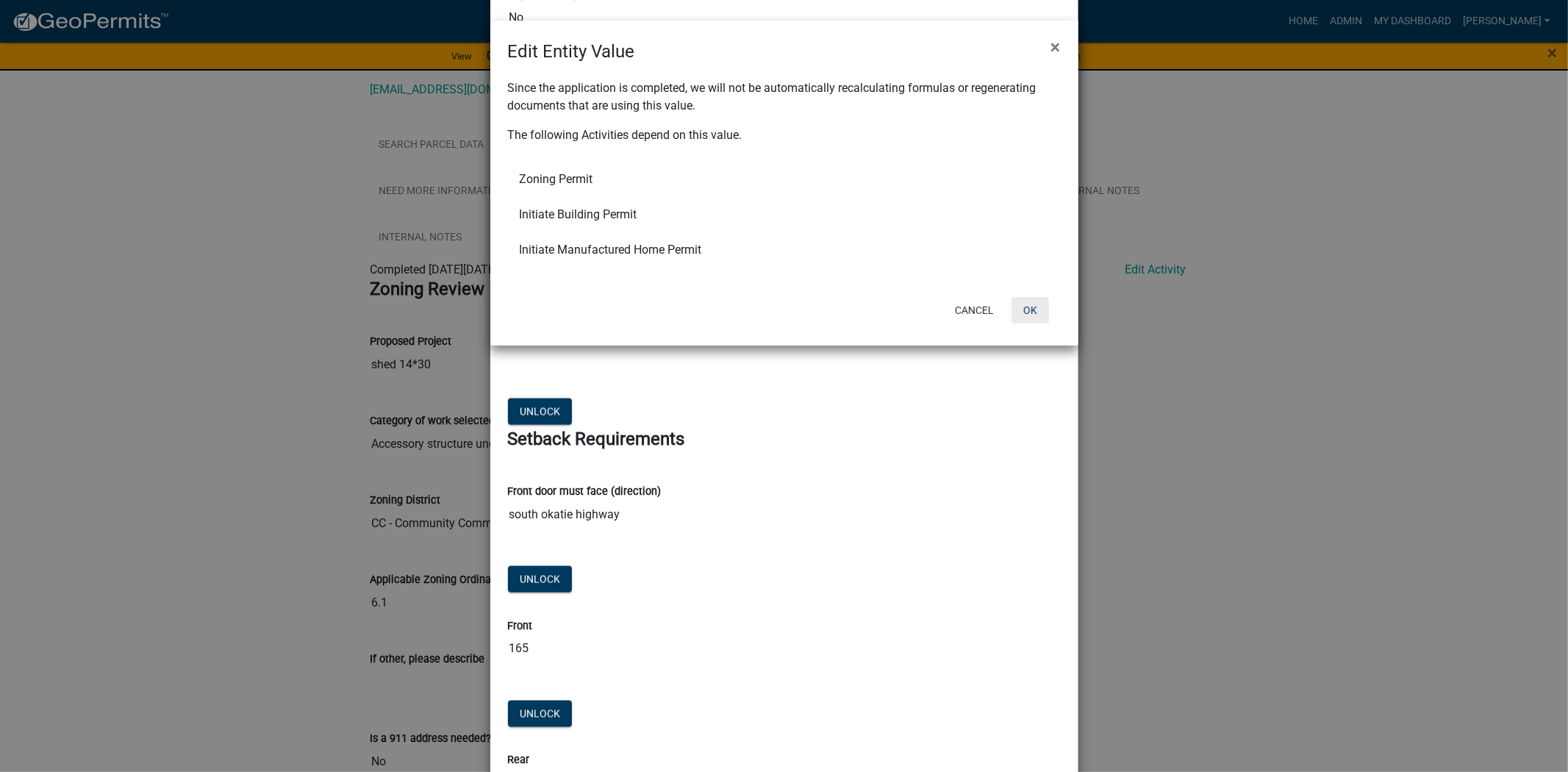
click at [1041, 310] on button "OK" at bounding box center [1030, 310] width 37 height 26
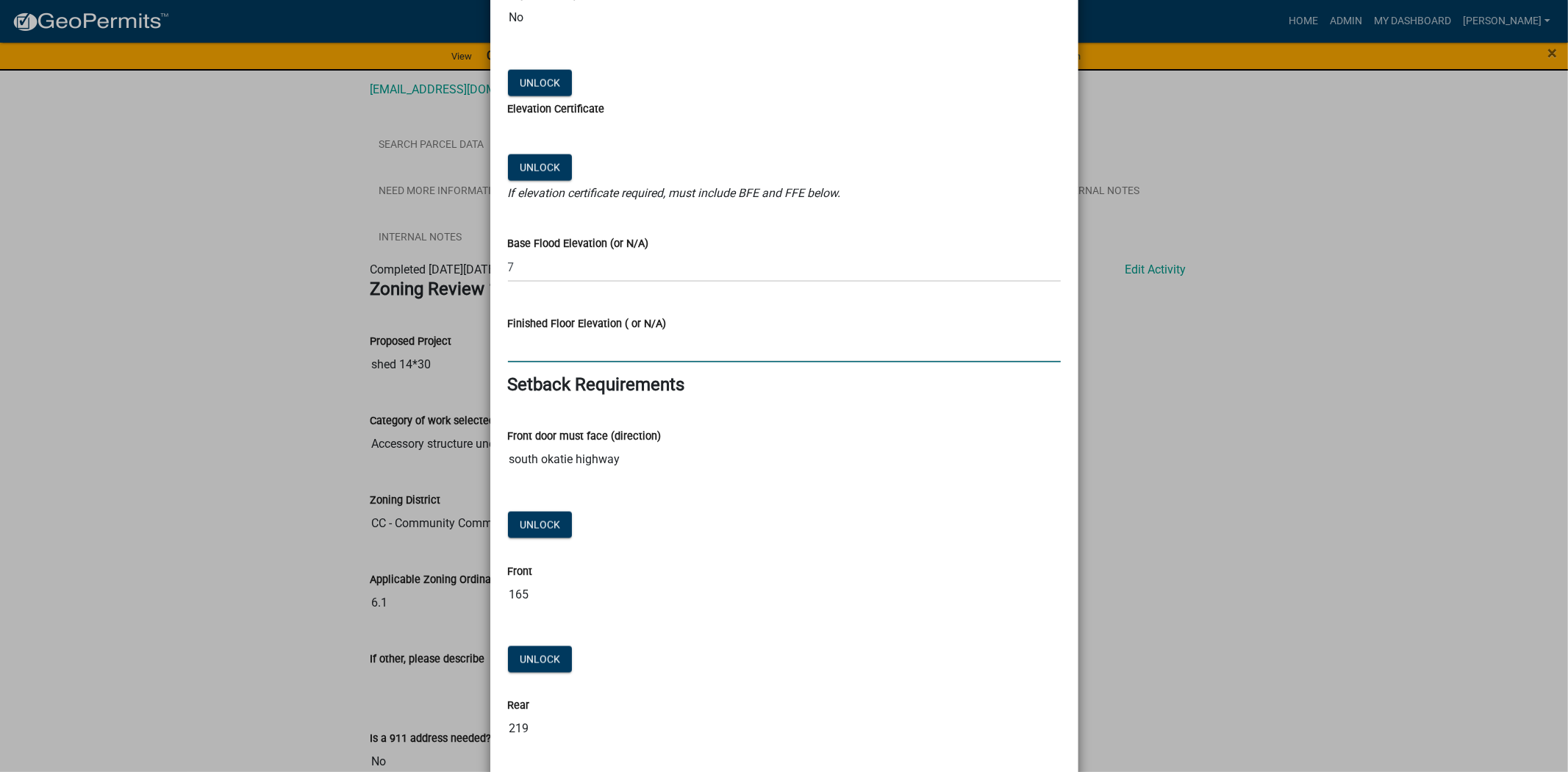
click at [515, 351] on input "Finished Floor Elevation ( or N/A)" at bounding box center [785, 347] width 553 height 30
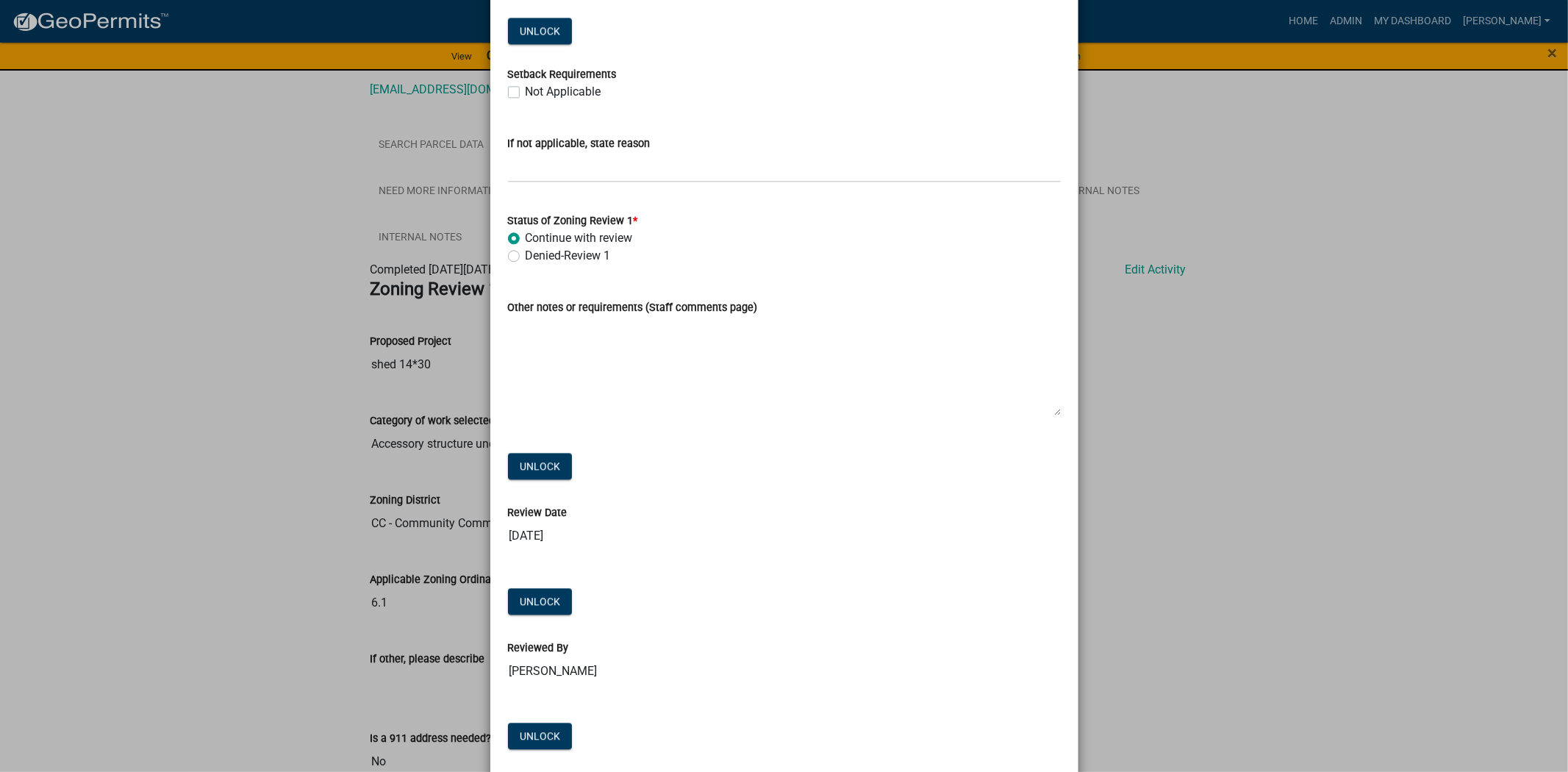
scroll to position [2822, 0]
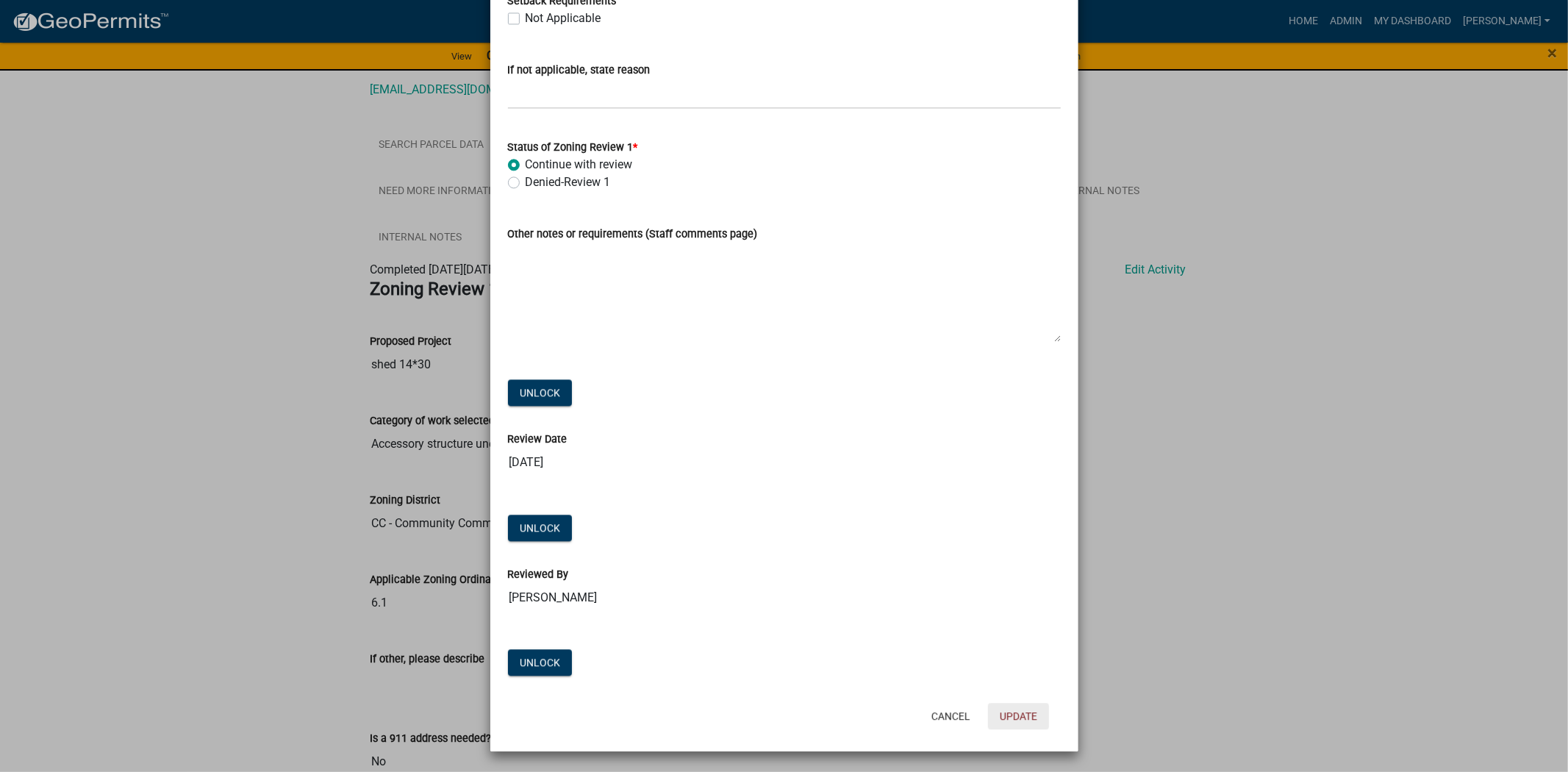
type input "9"
click at [1011, 713] on button "Update" at bounding box center [1018, 716] width 61 height 26
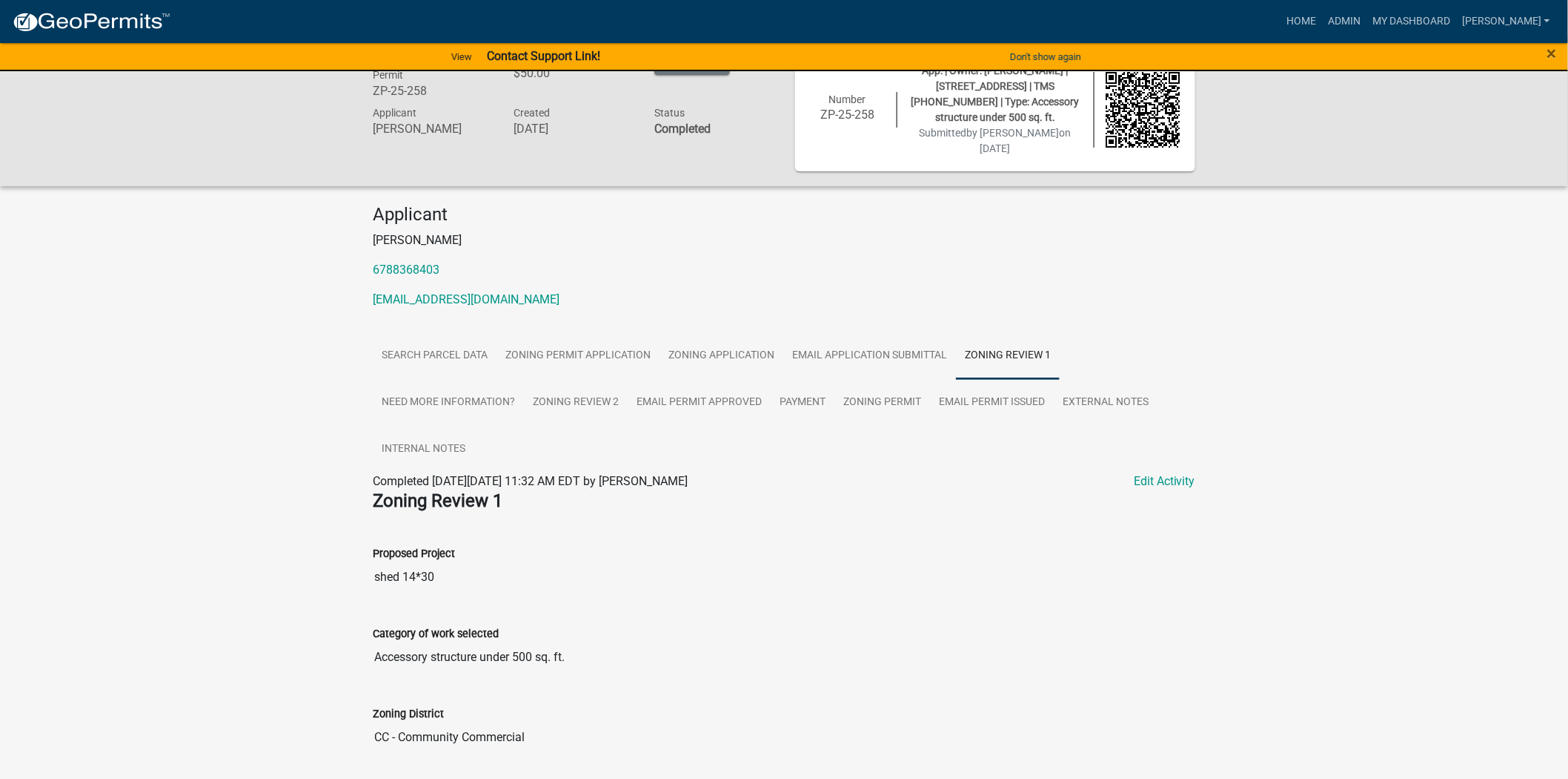
scroll to position [0, 0]
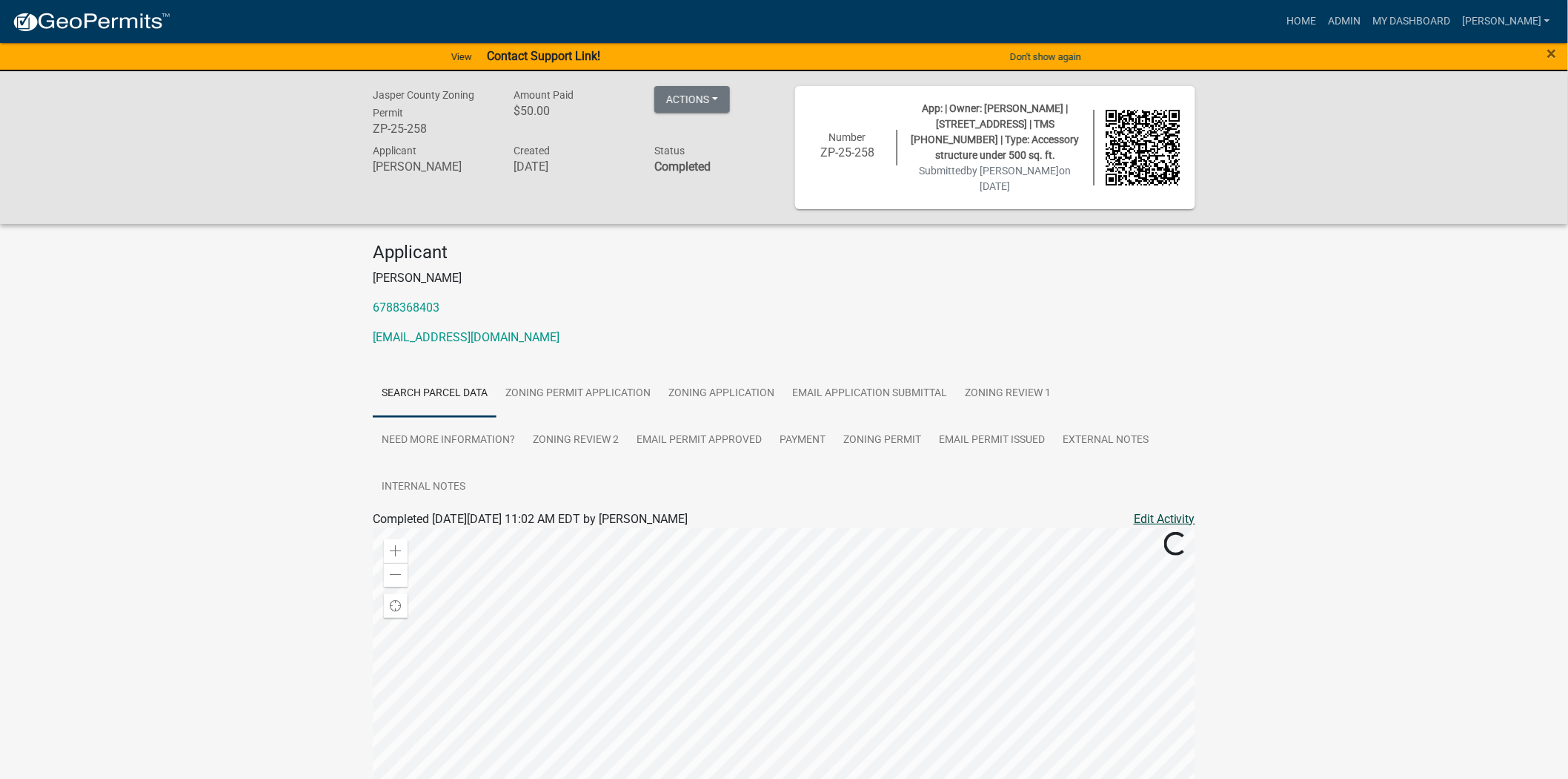
click at [1165, 521] on link "Edit Activity" at bounding box center [1164, 519] width 62 height 18
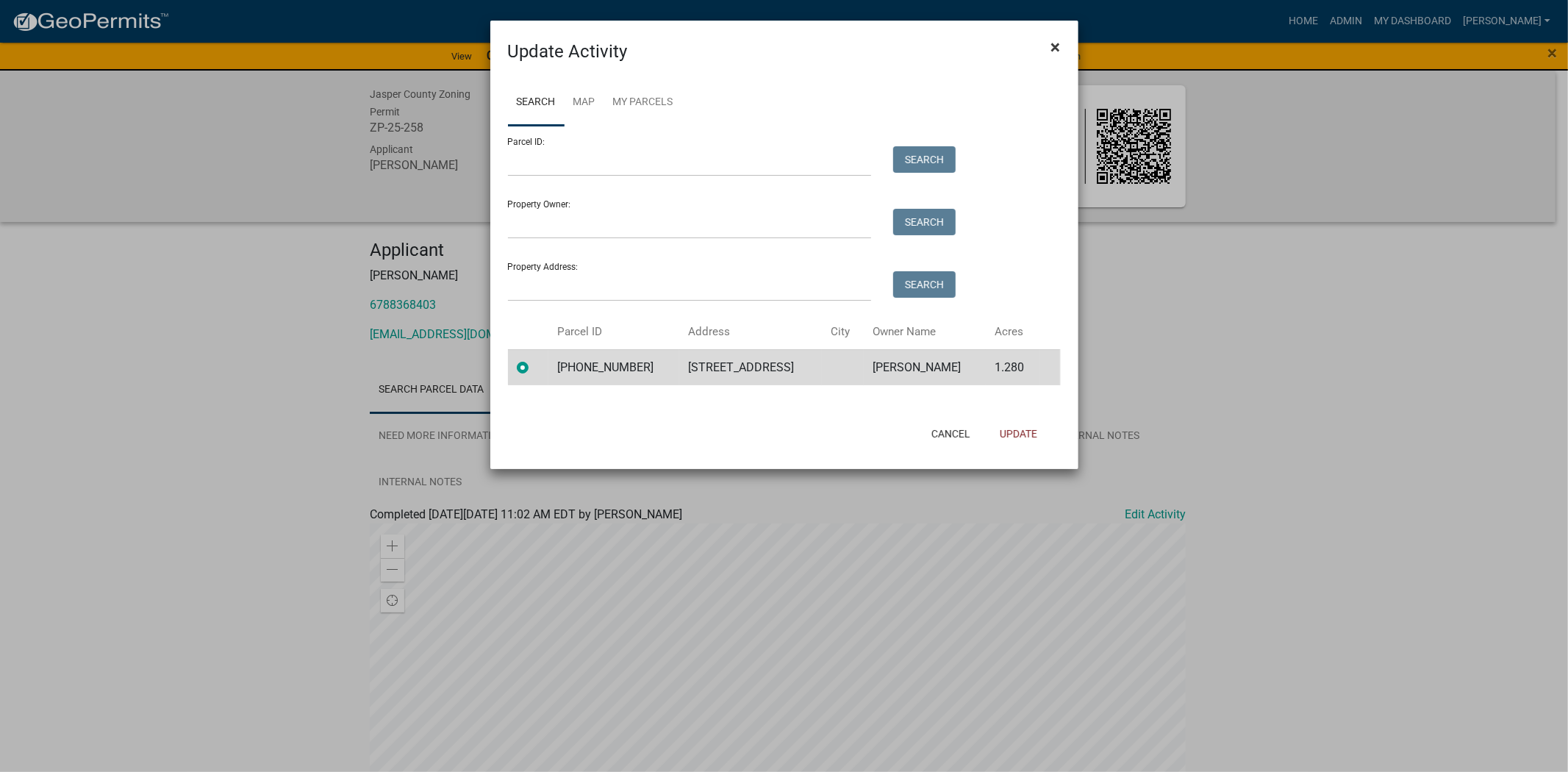
click at [1060, 48] on span "×" at bounding box center [1056, 47] width 9 height 21
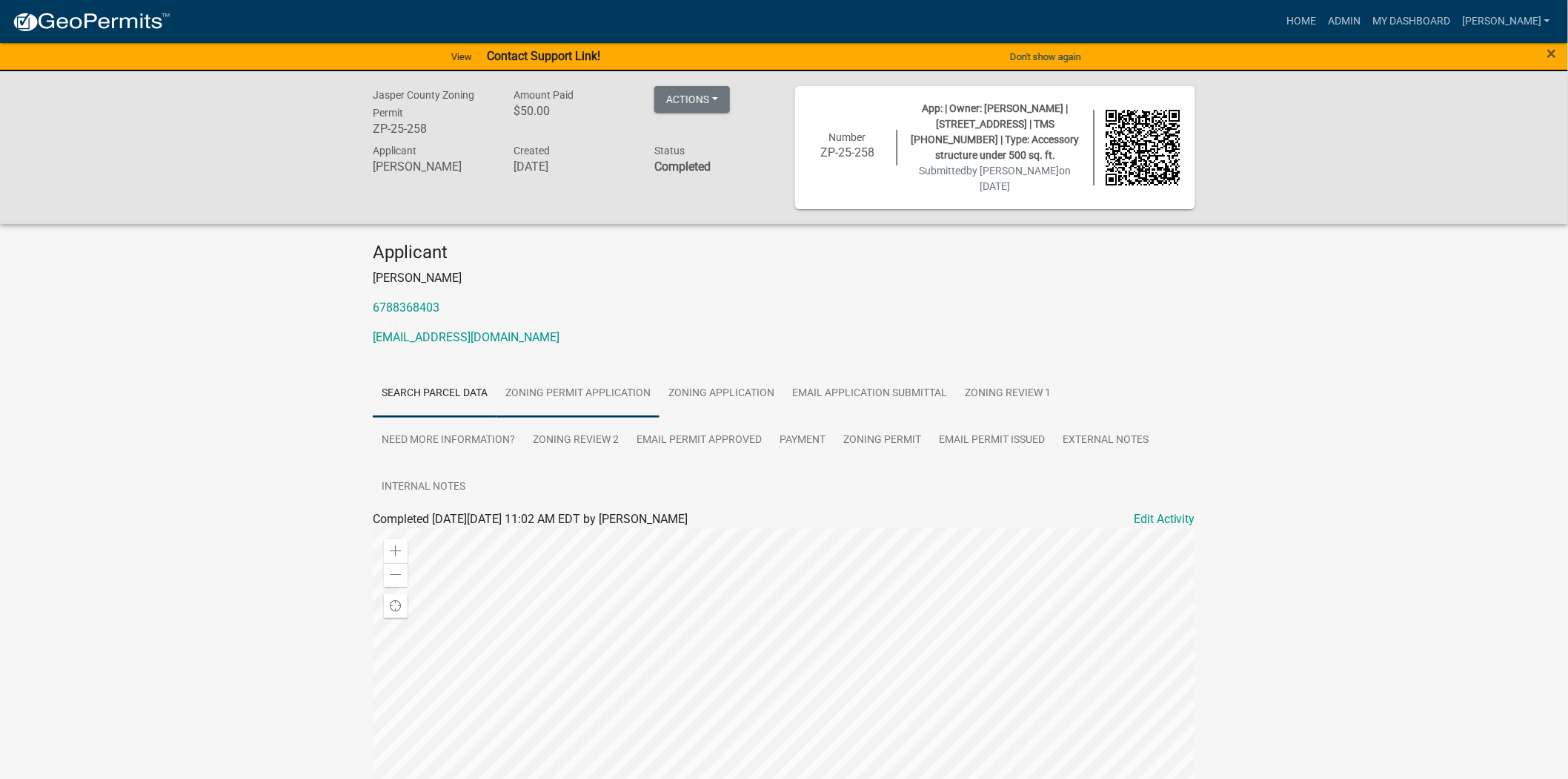
click at [570, 395] on link "Zoning Permit Application" at bounding box center [578, 394] width 163 height 48
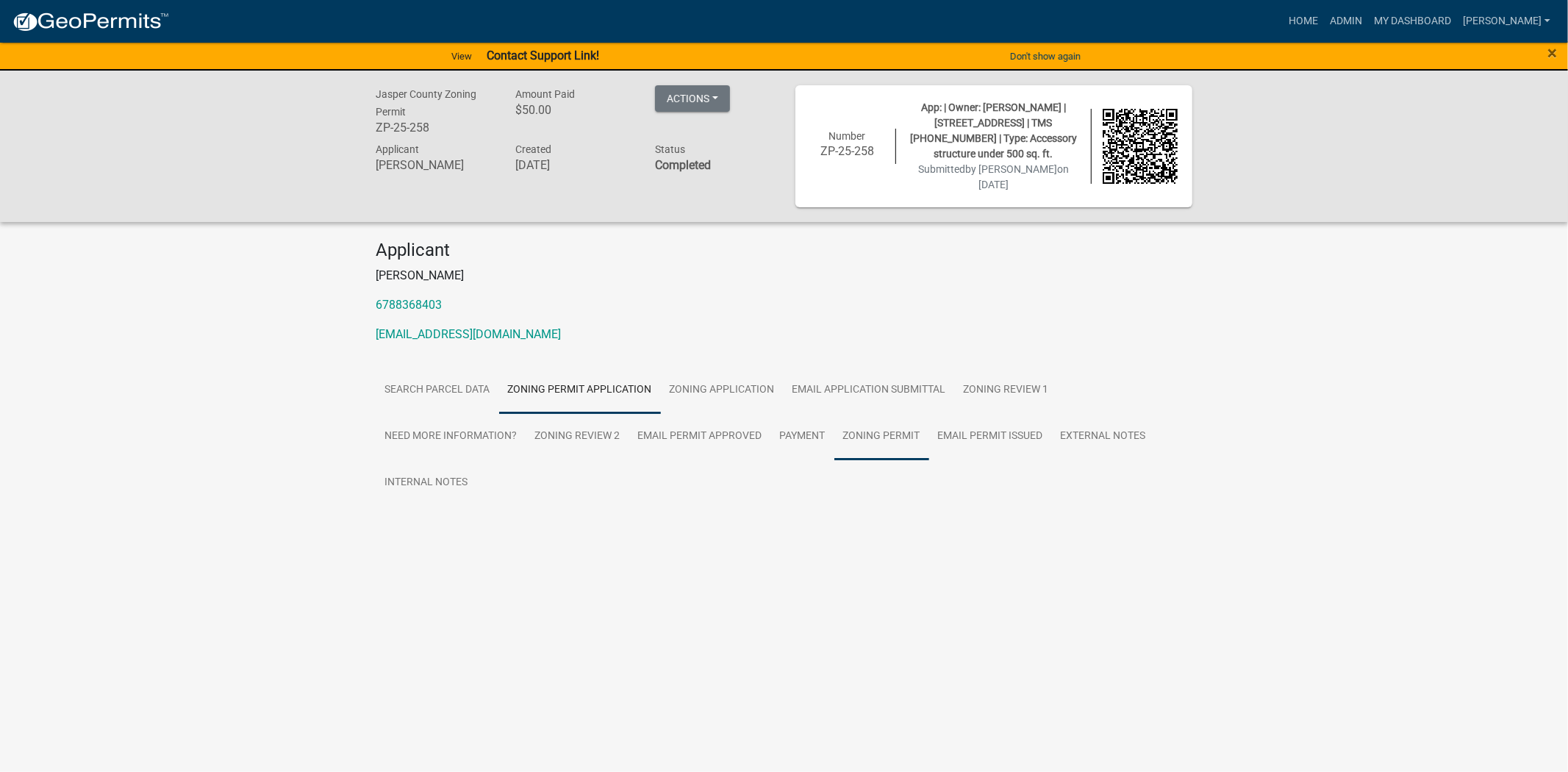
click at [857, 429] on link "Zoning Permit" at bounding box center [882, 436] width 95 height 47
click at [1189, 511] on link "Edit Activity" at bounding box center [1162, 514] width 61 height 18
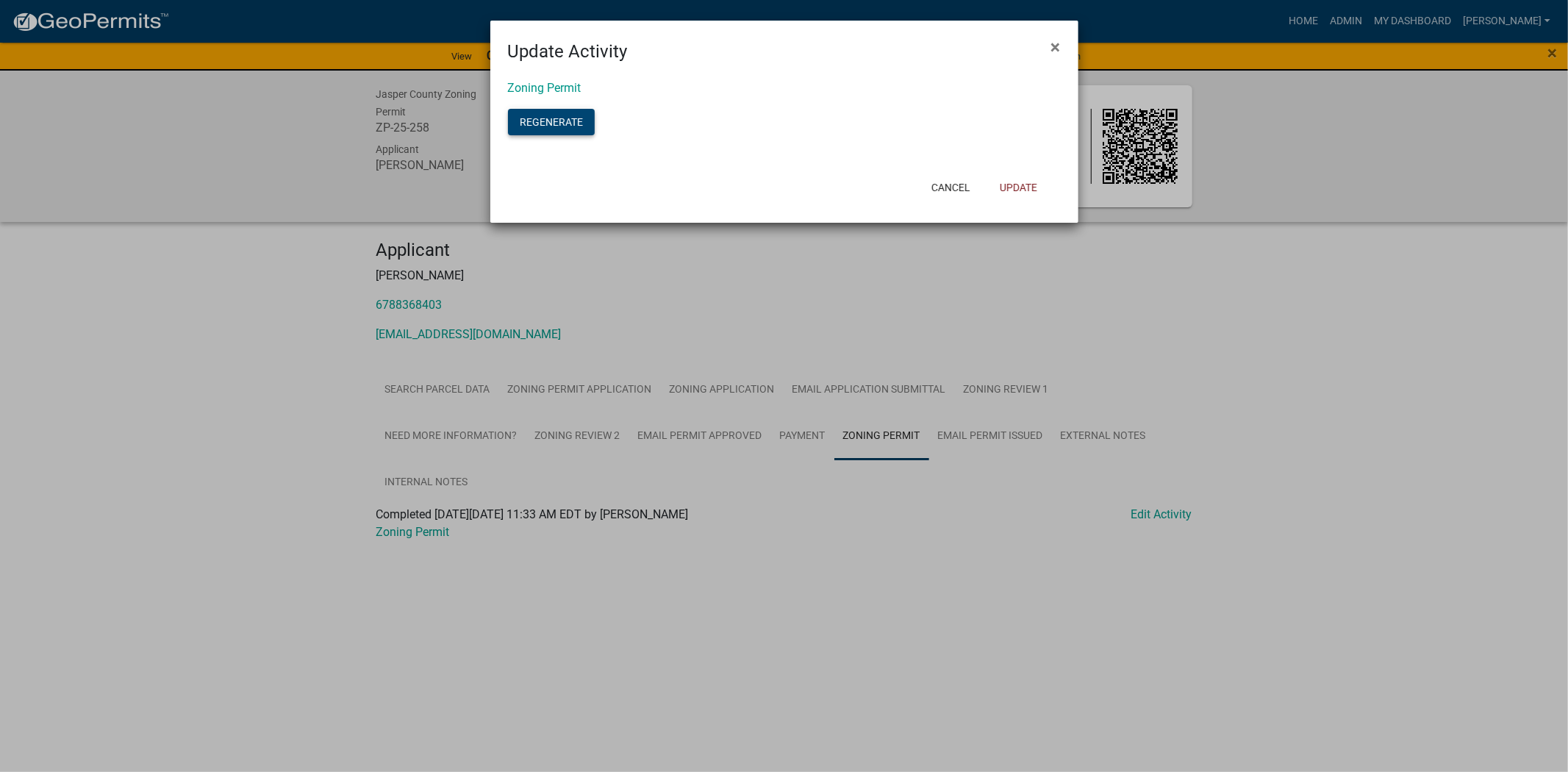
click at [552, 128] on button "Regenerate" at bounding box center [552, 122] width 87 height 26
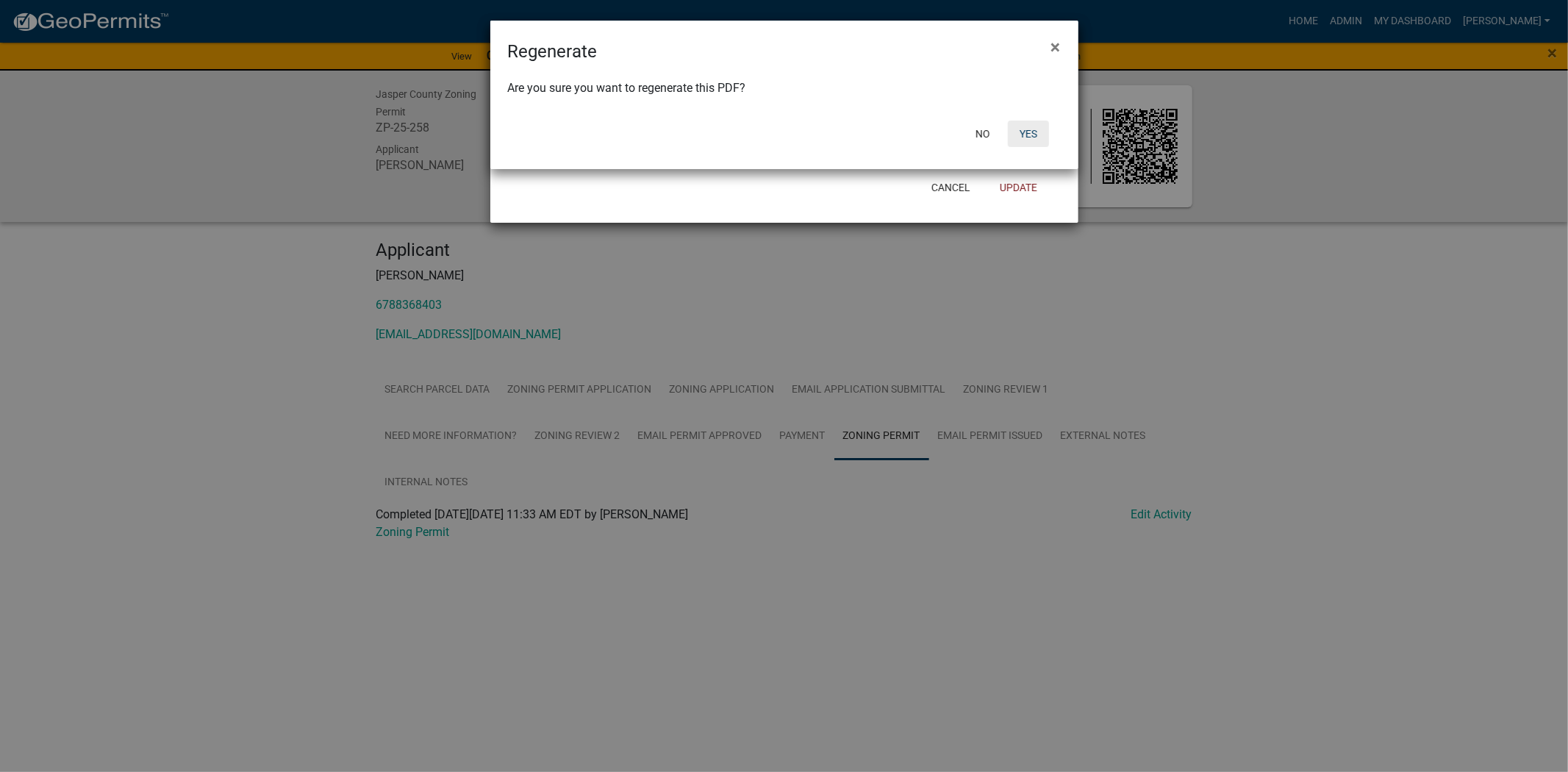
click at [1038, 133] on button "Yes" at bounding box center [1029, 133] width 41 height 26
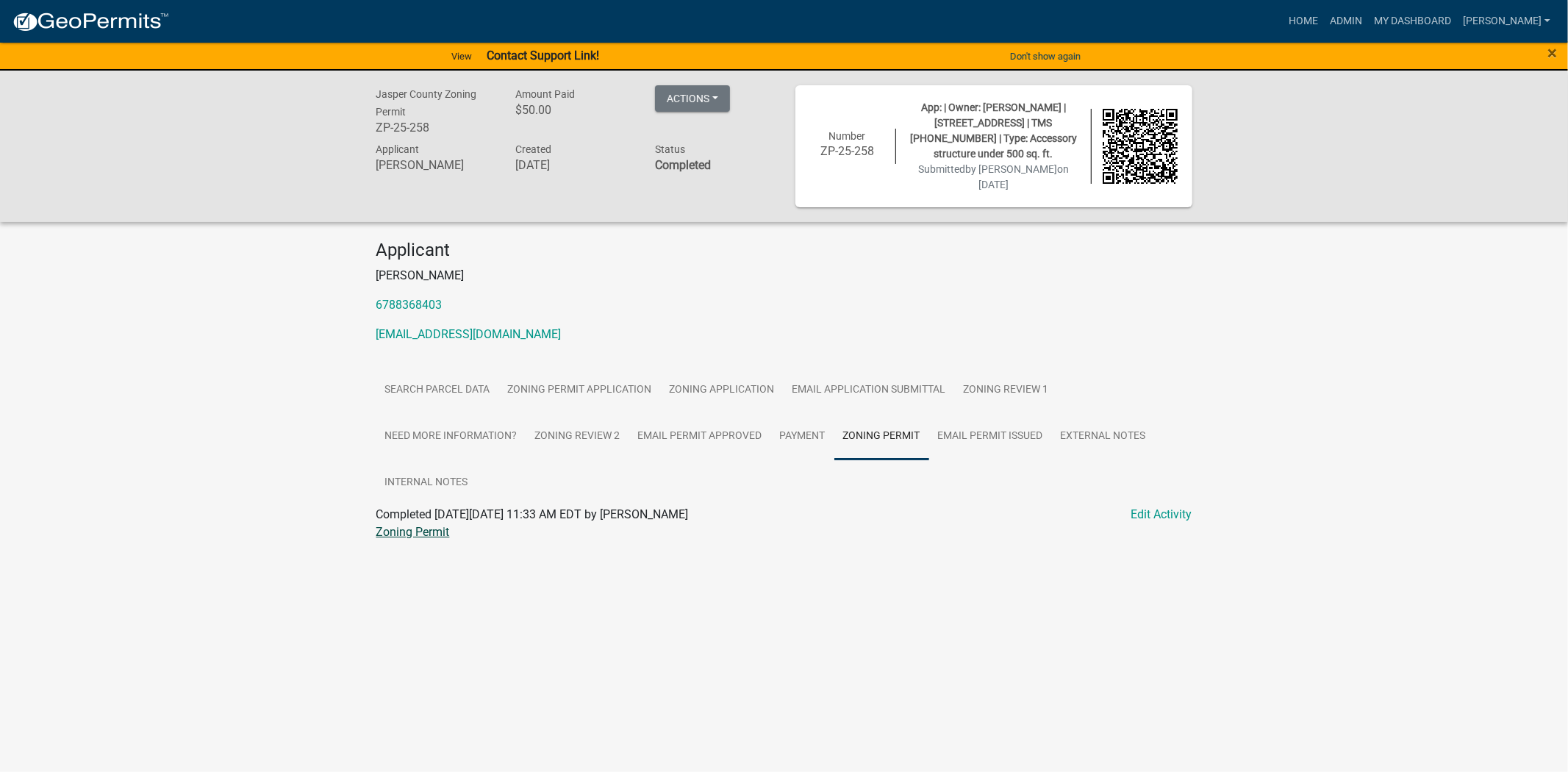
click at [431, 530] on link "Zoning Permit" at bounding box center [413, 531] width 74 height 14
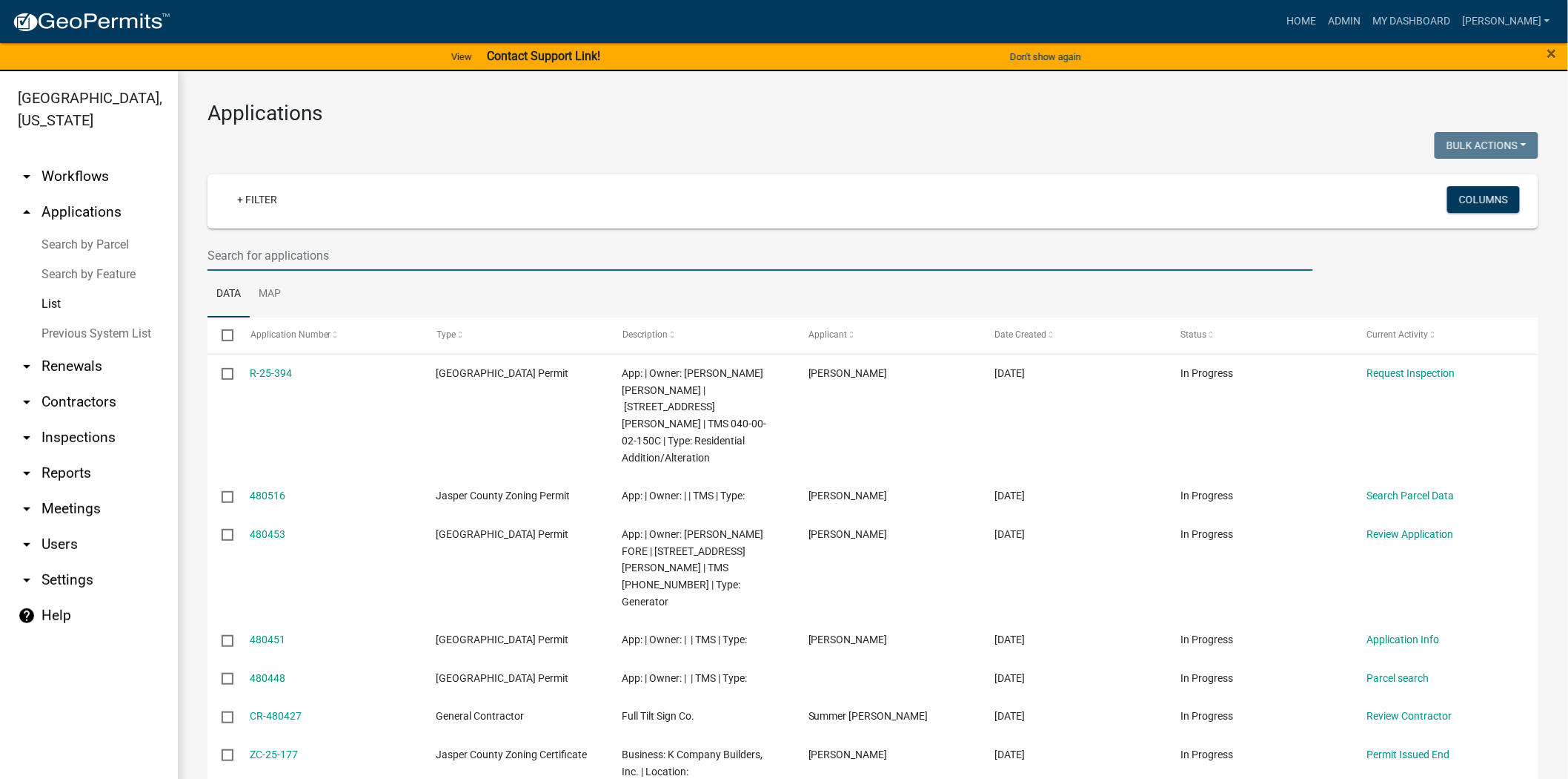
click at [464, 253] on input "text" at bounding box center [760, 255] width 1106 height 31
type input "25-138"
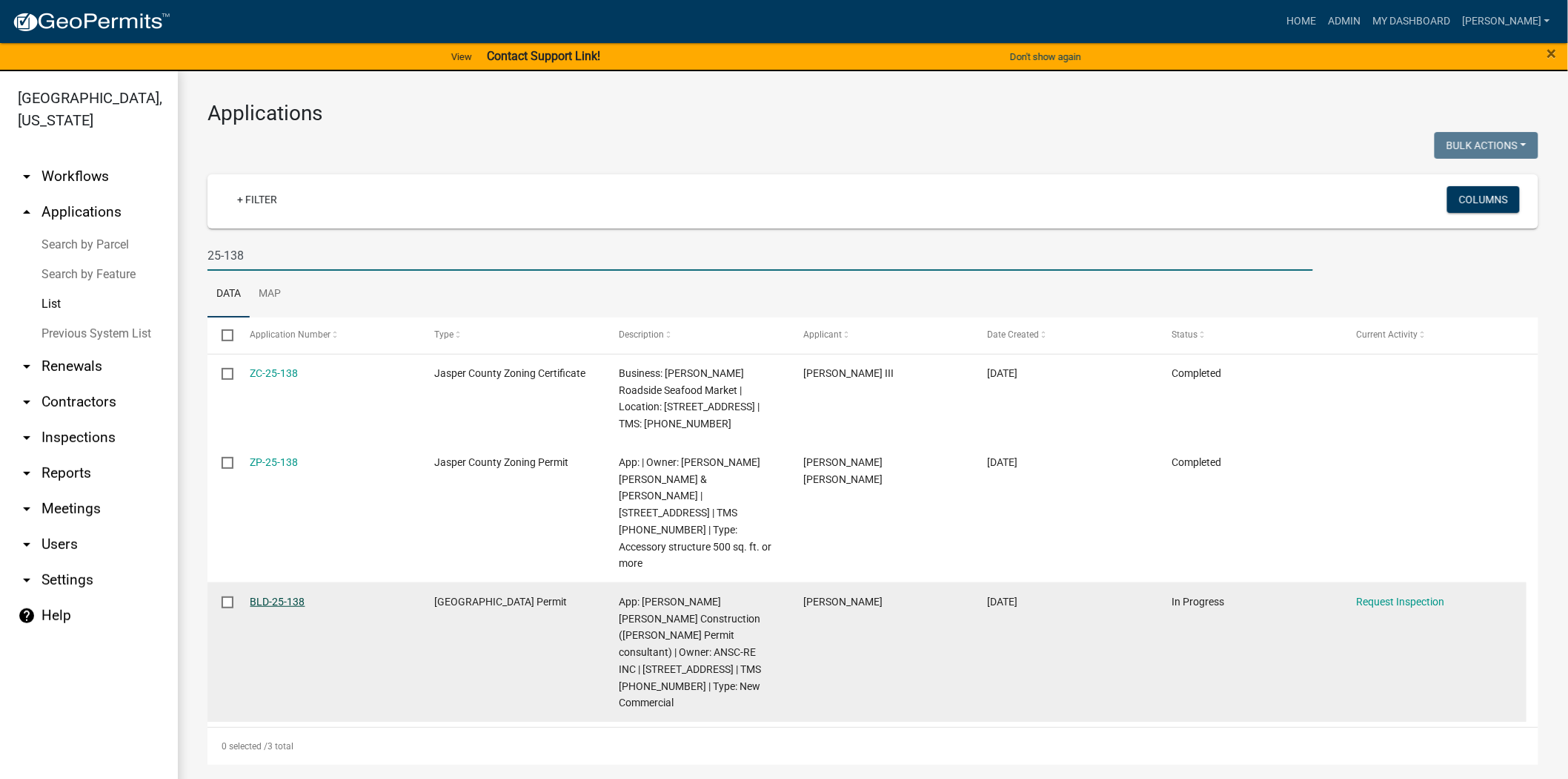
click at [270, 596] on link "BLD-25-138" at bounding box center [278, 601] width 55 height 12
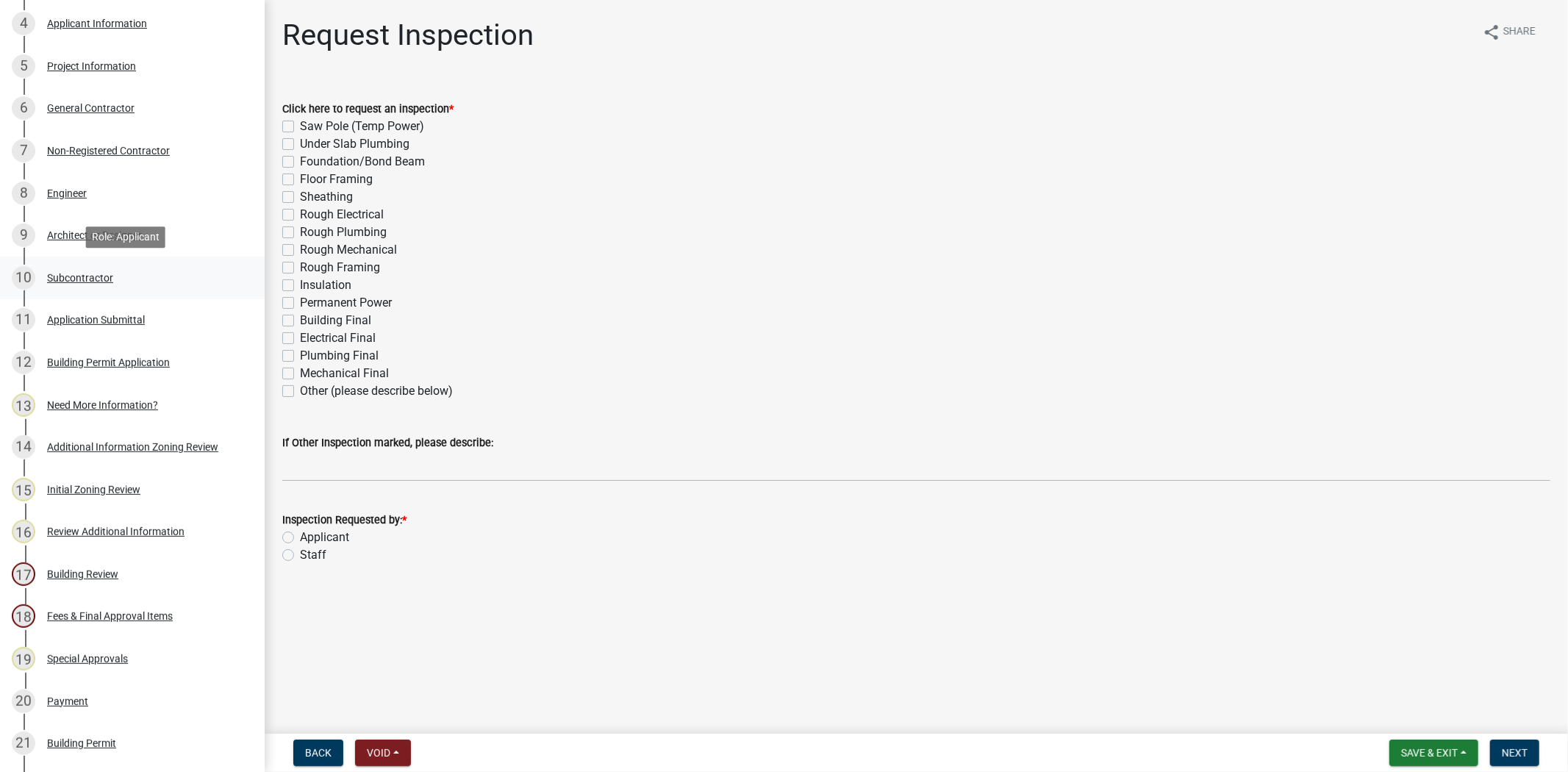
scroll to position [408, 0]
click at [120, 63] on div "Project Information" at bounding box center [92, 67] width 89 height 10
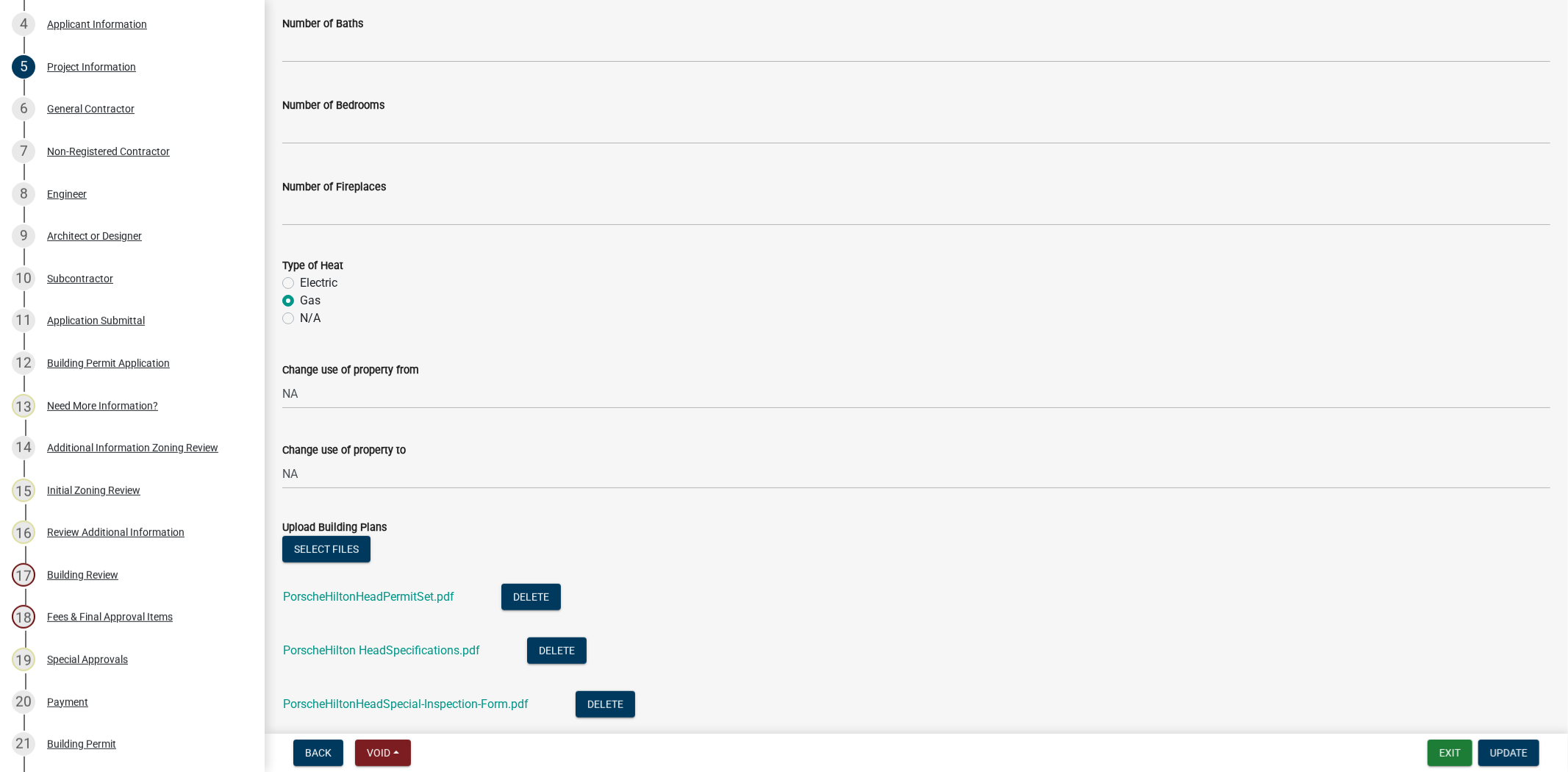
scroll to position [980, 0]
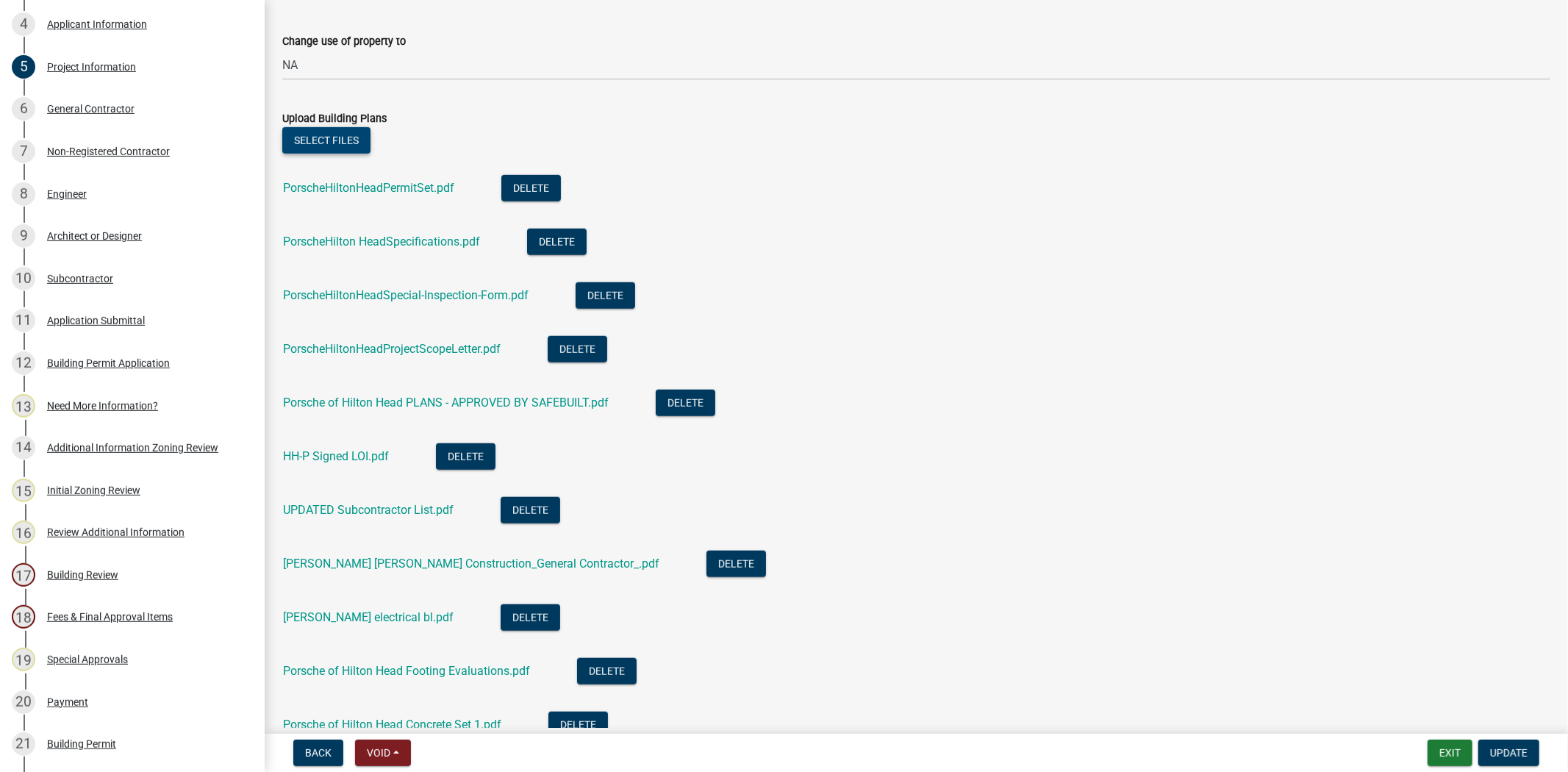
click at [325, 146] on button "Select files" at bounding box center [327, 140] width 88 height 26
click at [1504, 746] on span "Update" at bounding box center [1509, 752] width 37 height 12
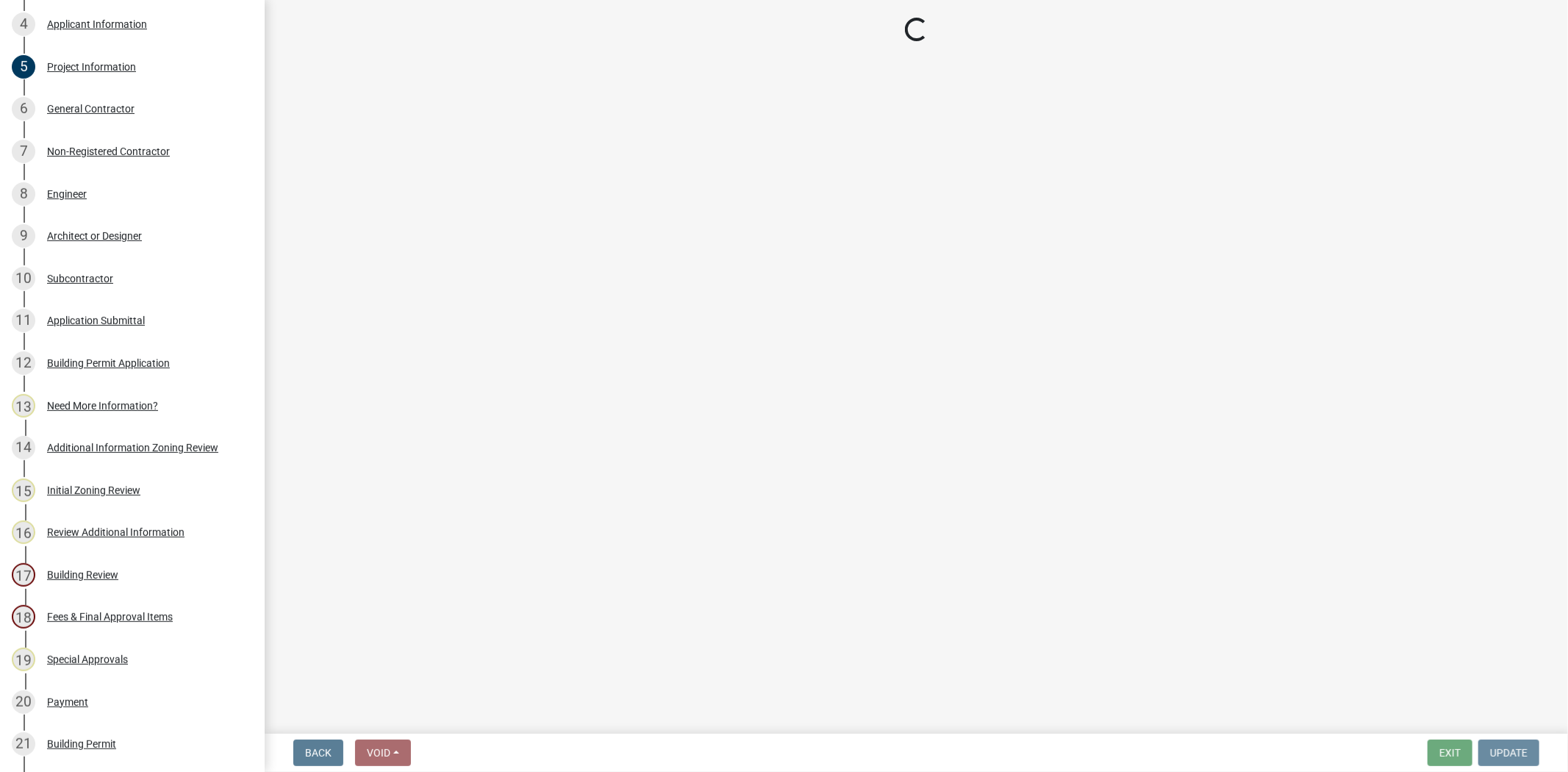
scroll to position [0, 0]
